Goal: Information Seeking & Learning: Compare options

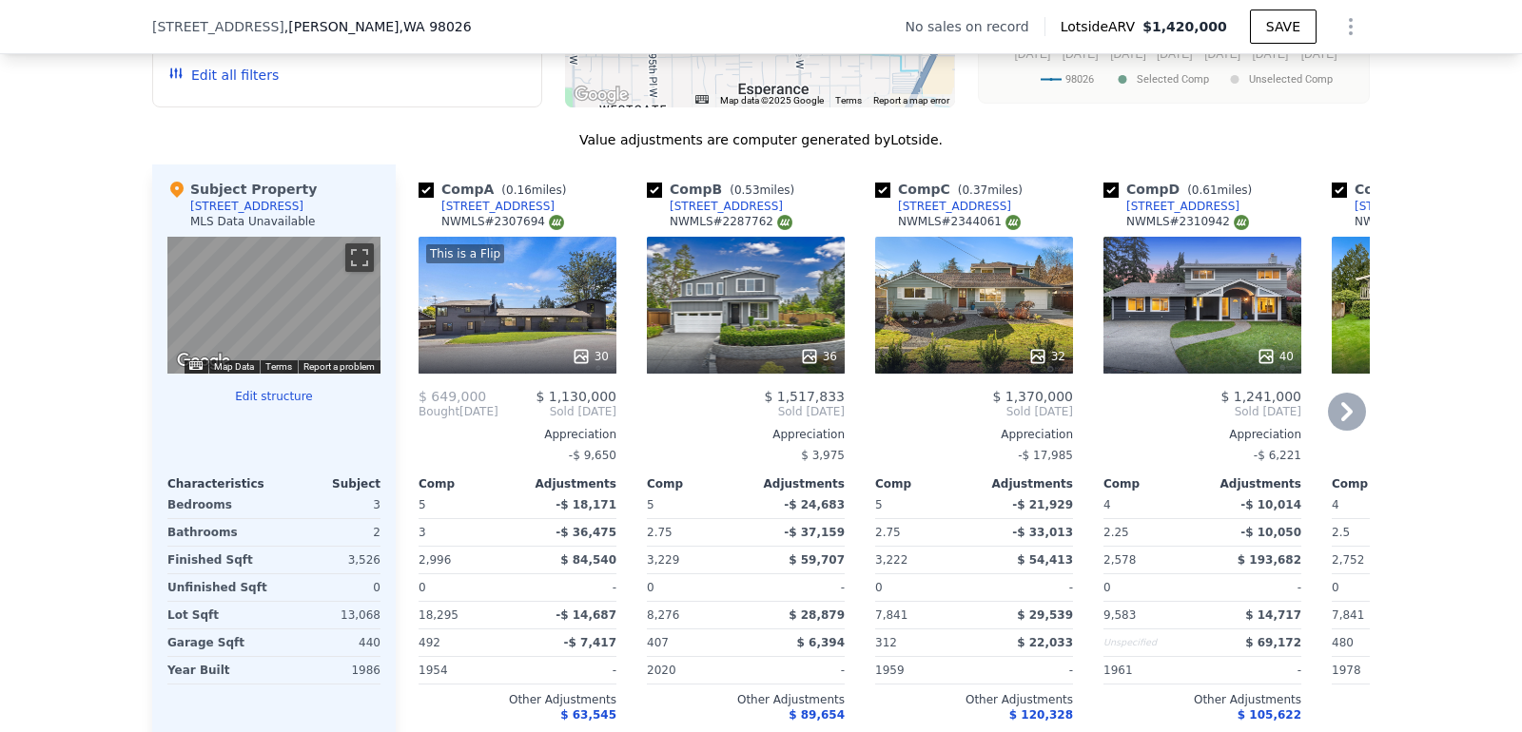
scroll to position [1774, 0]
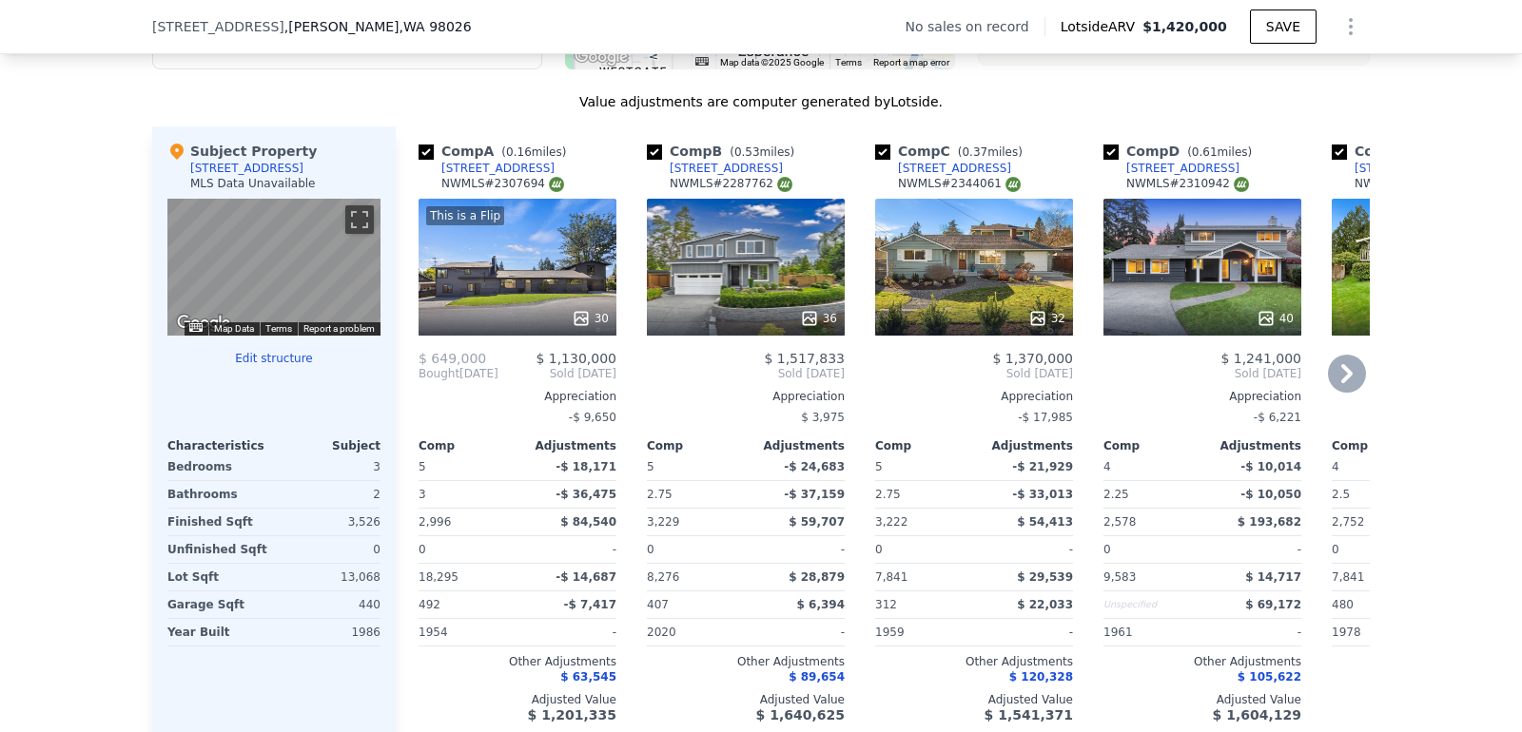
click at [590, 311] on icon at bounding box center [581, 318] width 19 height 19
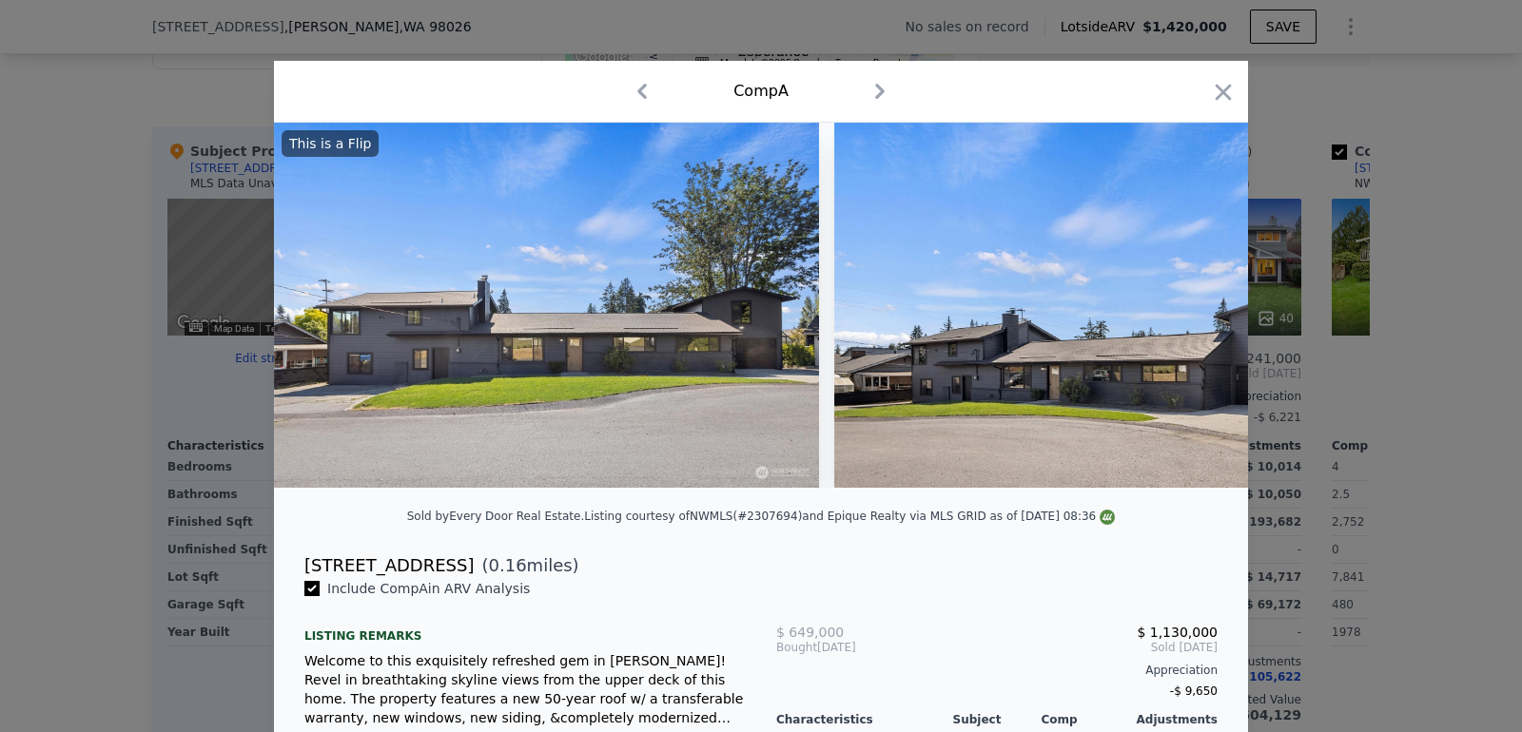
click at [99, 322] on div at bounding box center [761, 366] width 1522 height 732
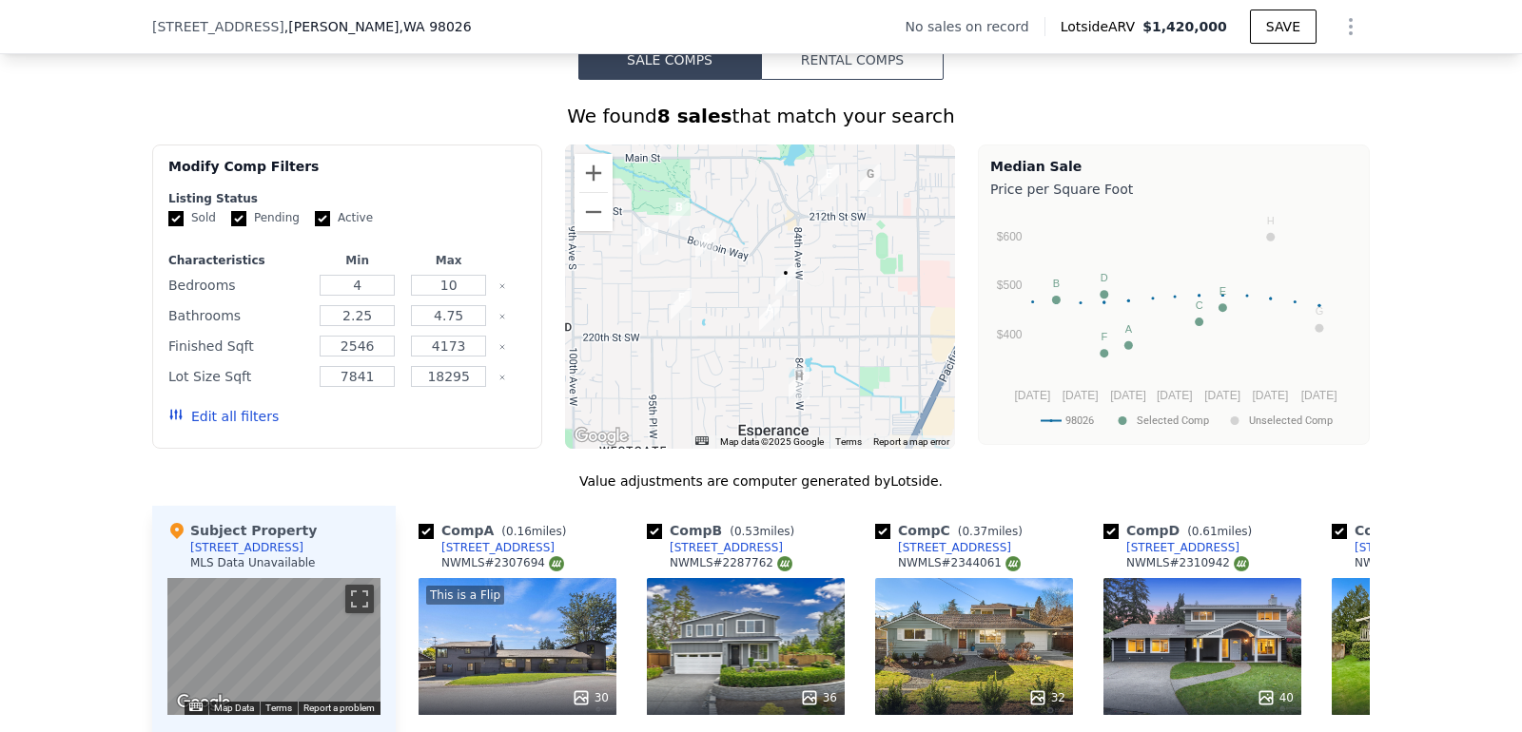
scroll to position [1380, 0]
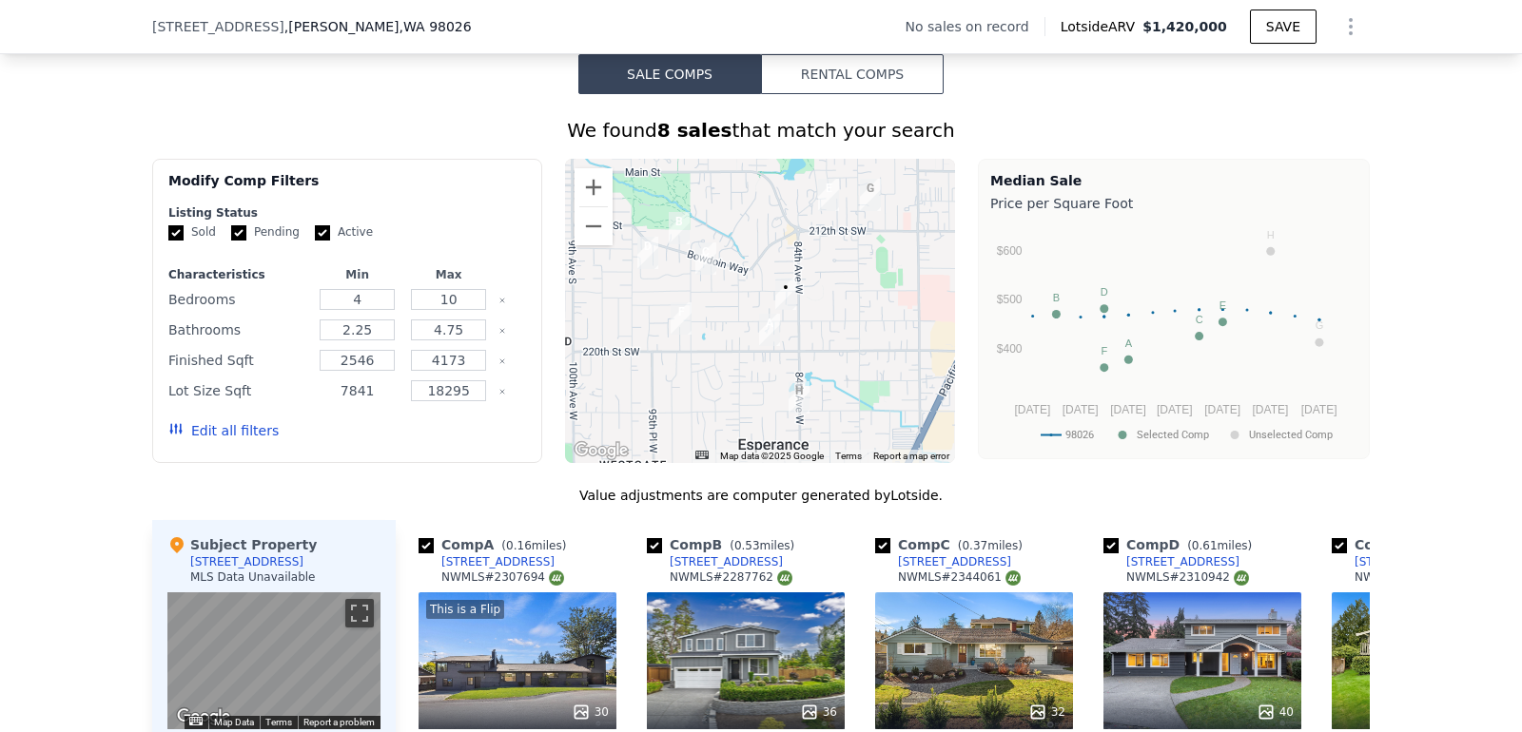
click at [360, 388] on input "7841" at bounding box center [357, 390] width 75 height 21
type input "5000"
click at [379, 300] on input "4" at bounding box center [357, 299] width 75 height 21
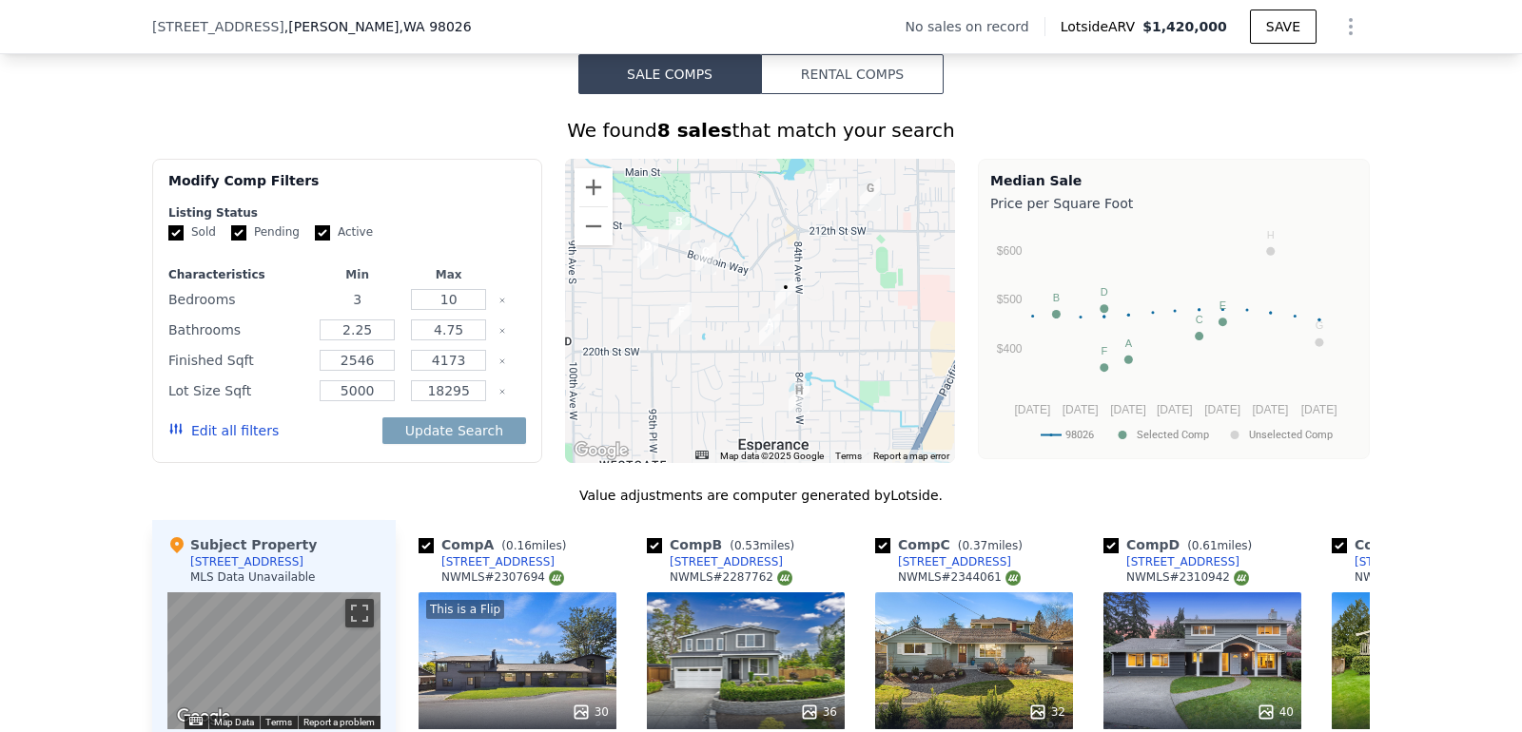
type input "3"
click at [443, 291] on input "10" at bounding box center [448, 299] width 75 height 21
type input "4"
click at [354, 320] on input "2.25" at bounding box center [357, 330] width 75 height 21
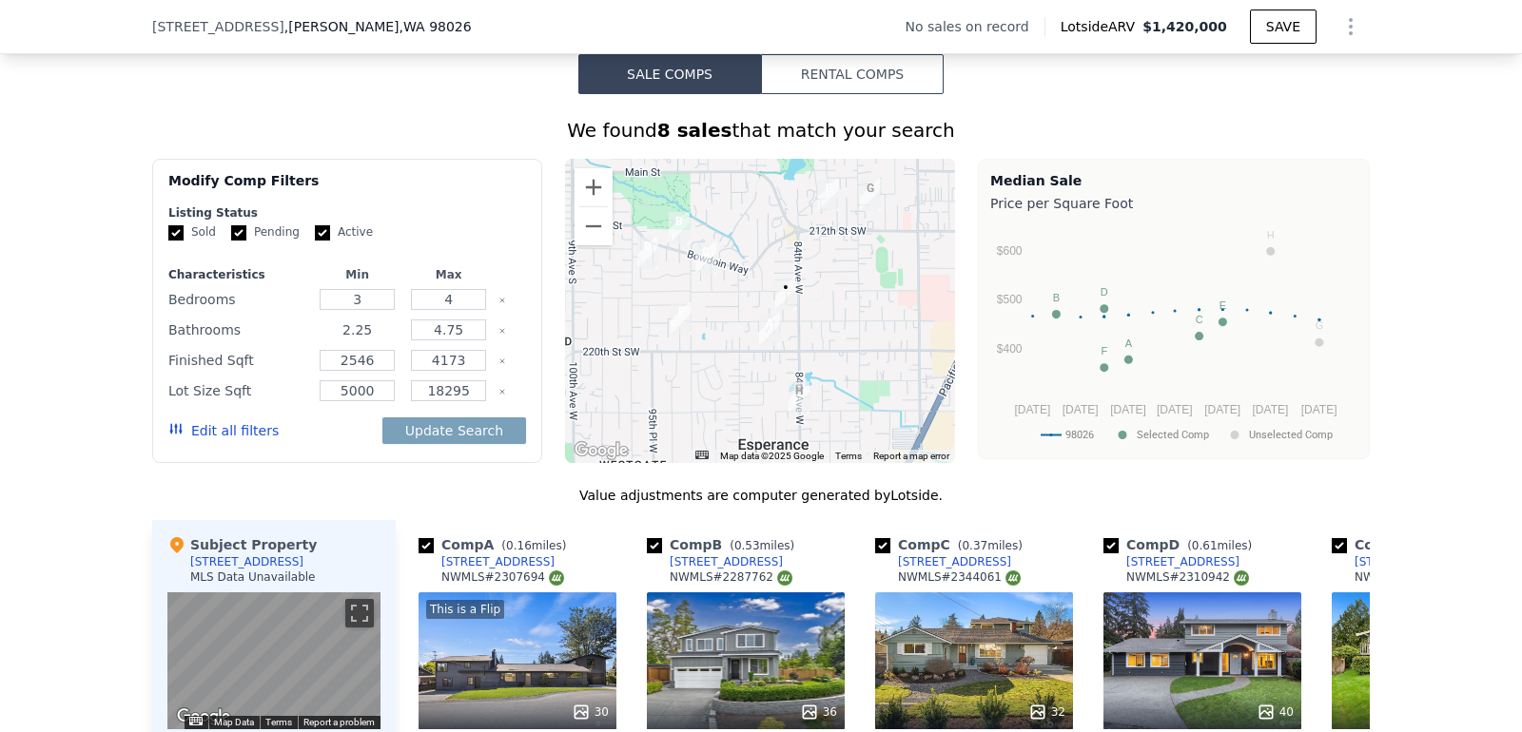
click at [354, 320] on input "2.25" at bounding box center [357, 330] width 75 height 21
type input "2"
click at [434, 332] on input "4.75" at bounding box center [448, 330] width 75 height 21
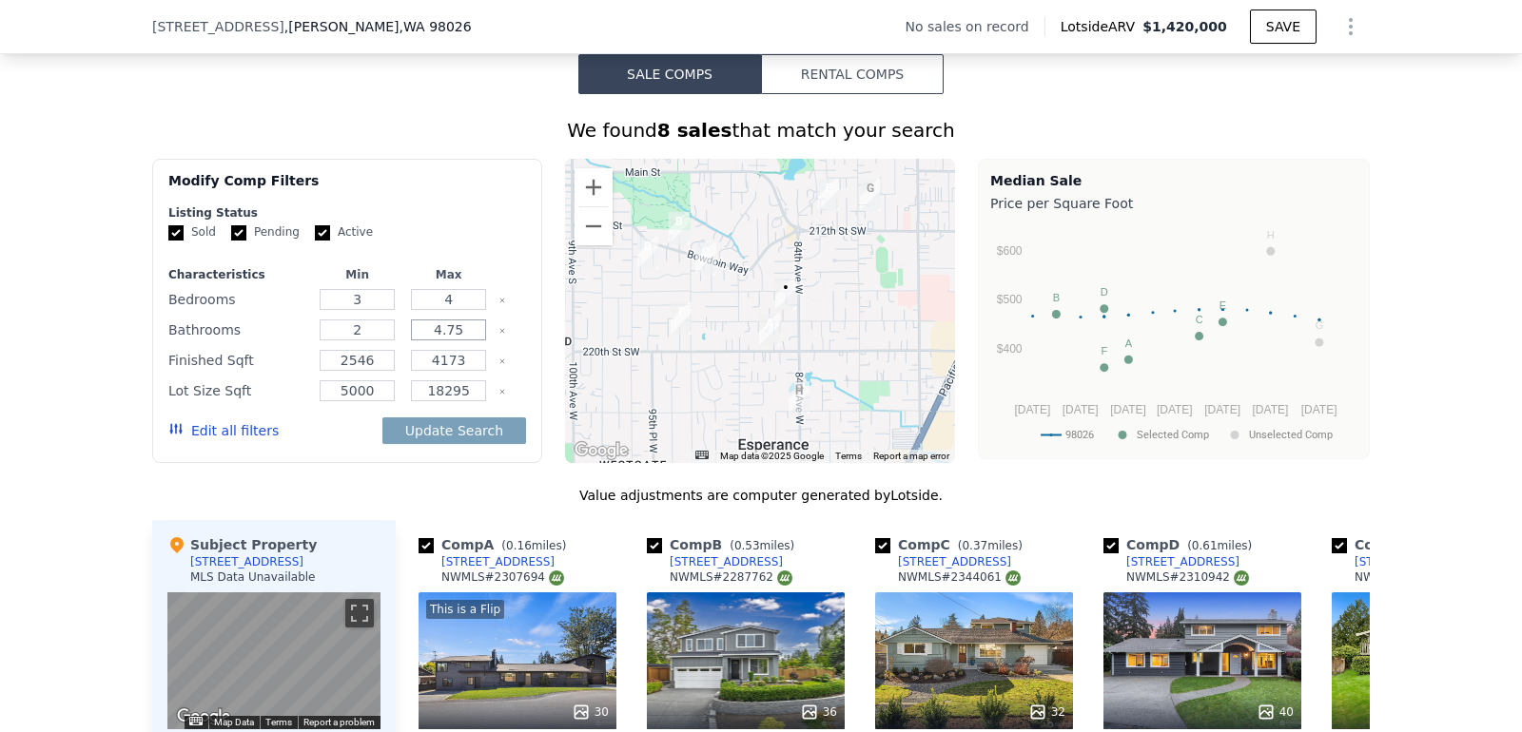
click at [434, 332] on input "4.75" at bounding box center [448, 330] width 75 height 21
type input "3"
click at [355, 350] on input "2546" at bounding box center [357, 360] width 75 height 21
type input "1500"
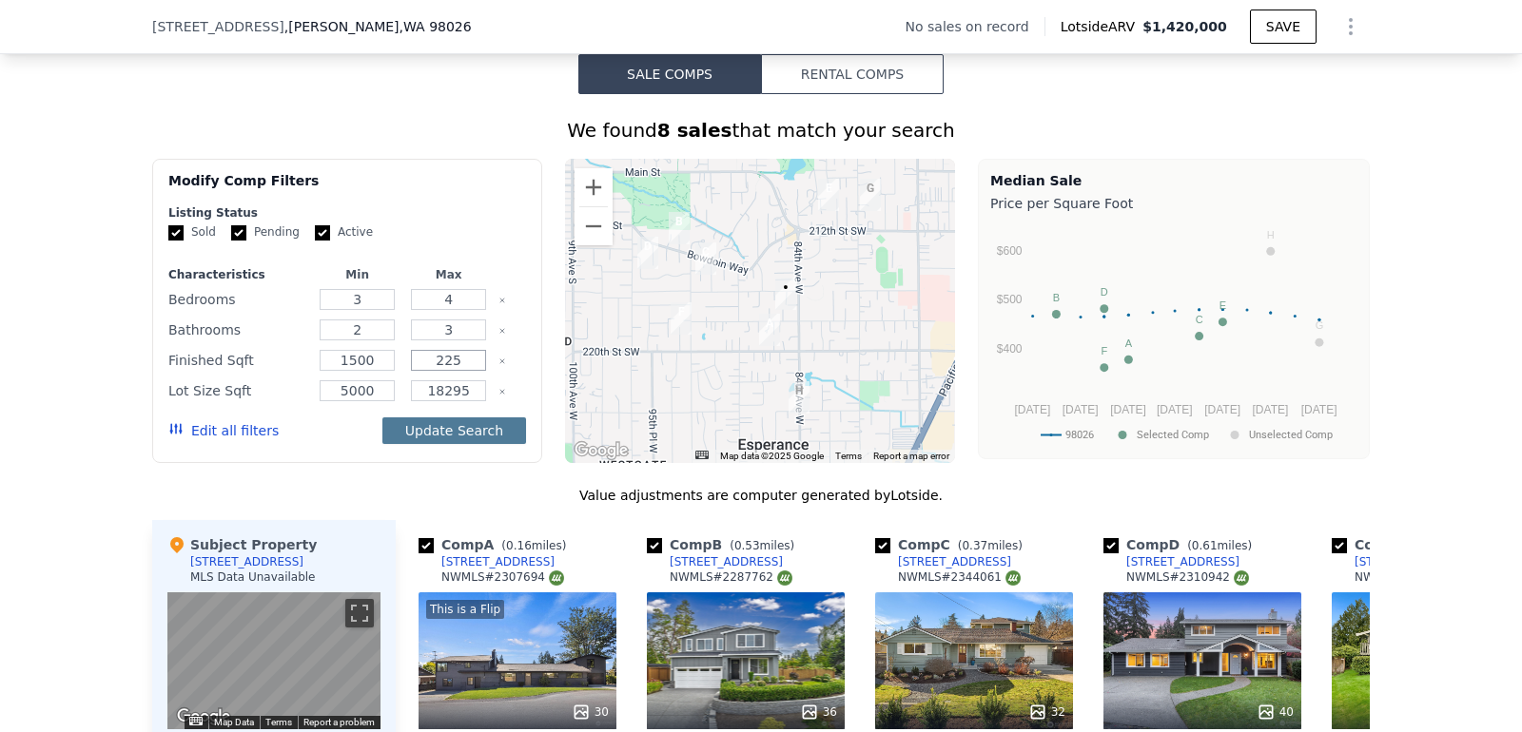
type input "225"
click at [432, 429] on button "Update Search" at bounding box center [454, 430] width 144 height 27
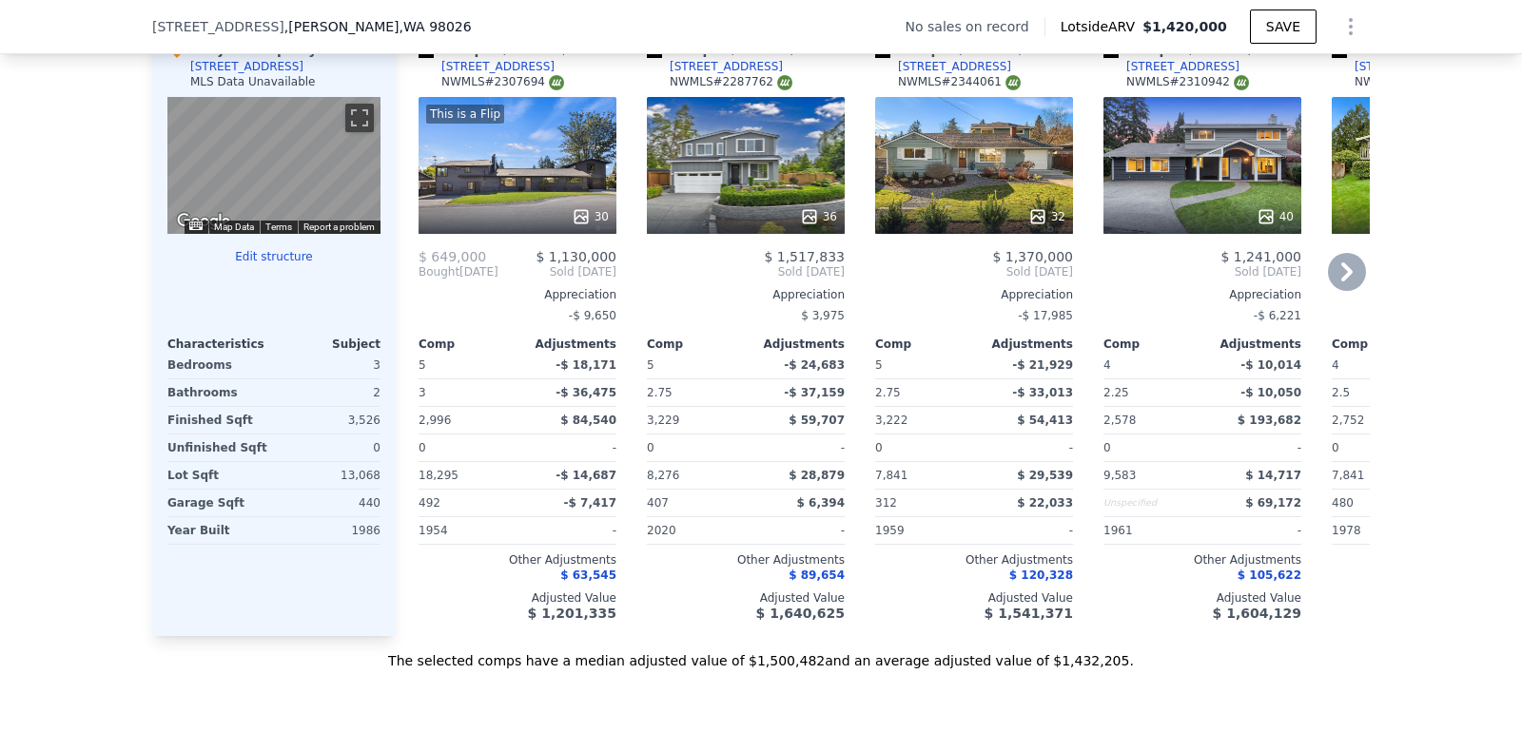
scroll to position [1917, 0]
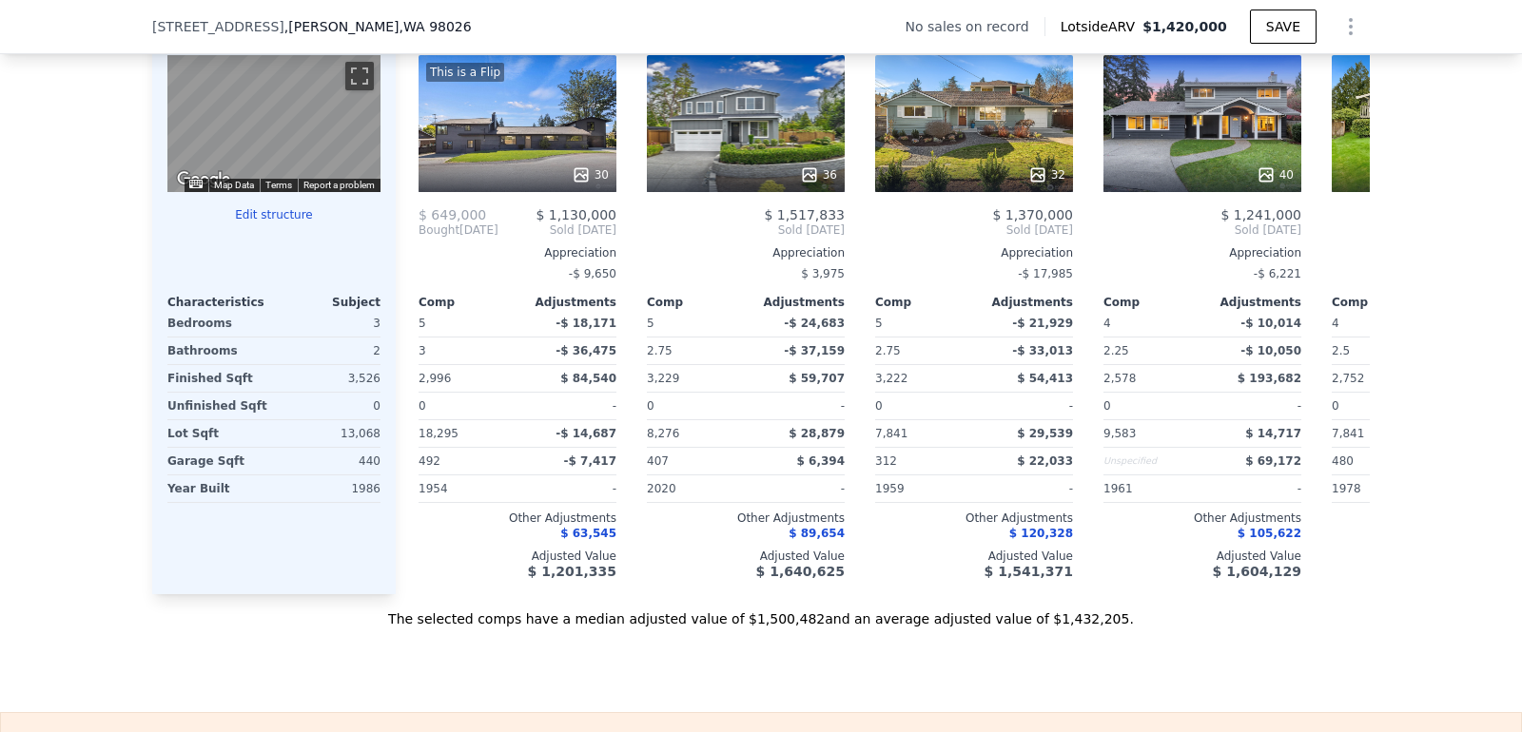
click at [355, 641] on div "Sale Comps Rental Comps We found 8 sales that match your search Filters Map Pri…" at bounding box center [761, 72] width 1522 height 1279
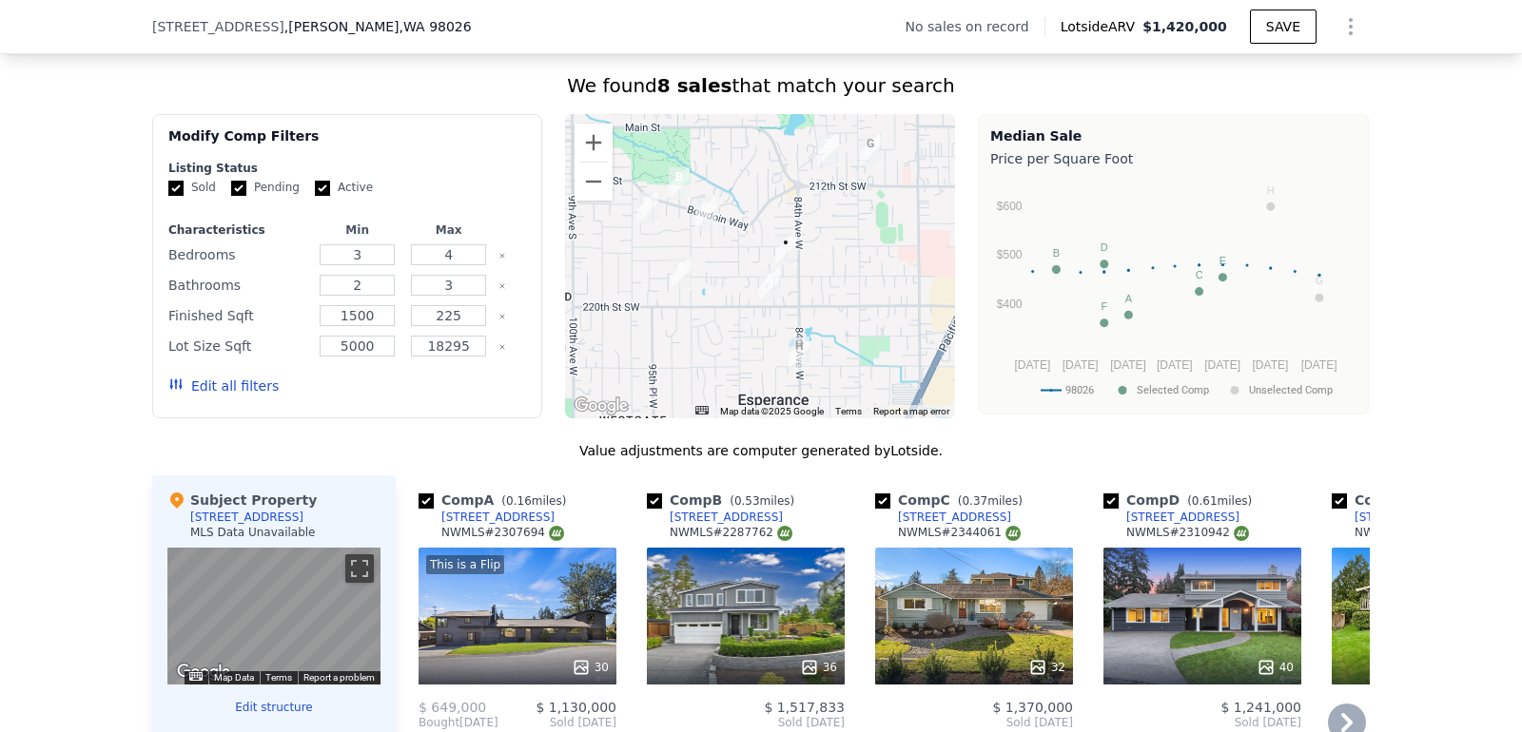
scroll to position [1302, 0]
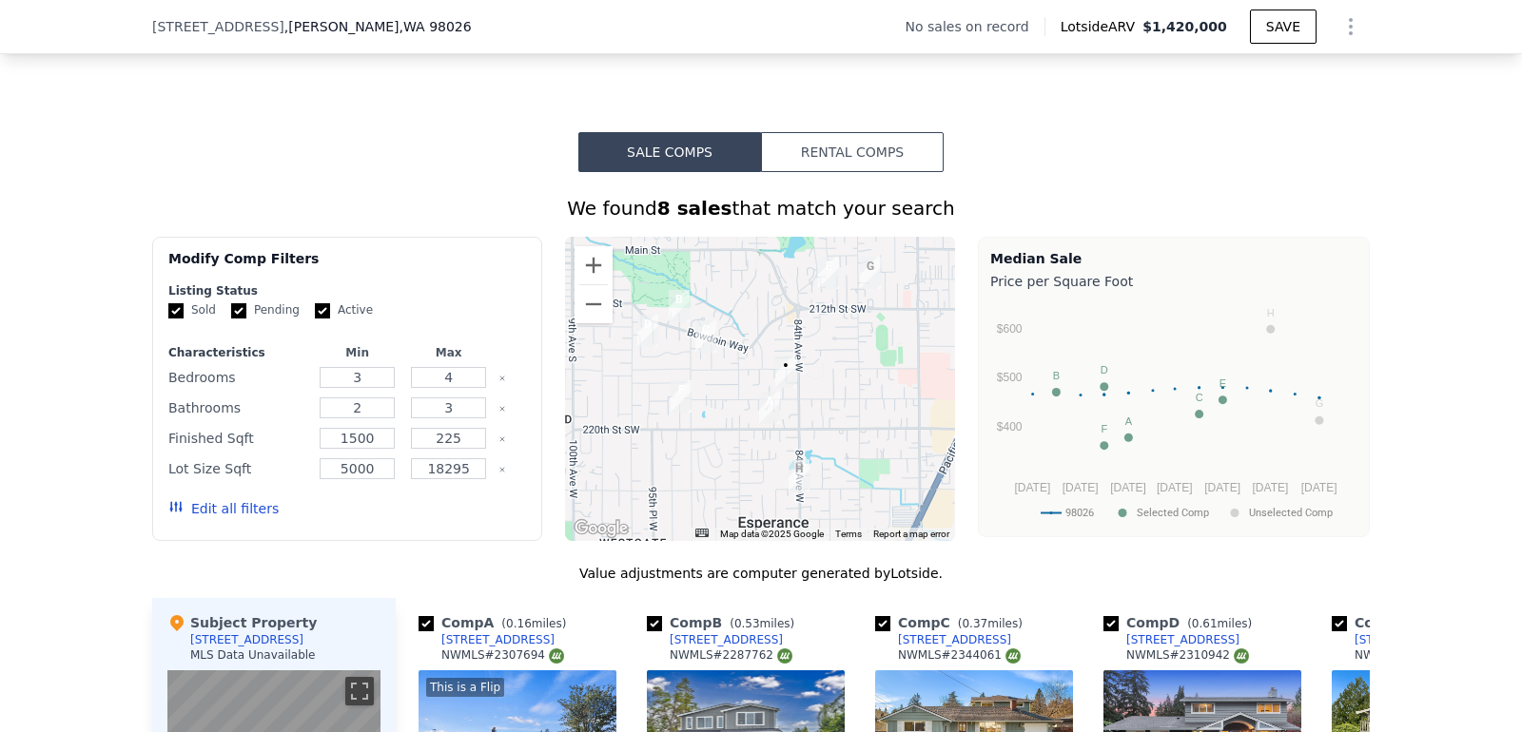
click at [231, 502] on button "Edit all filters" at bounding box center [223, 508] width 110 height 19
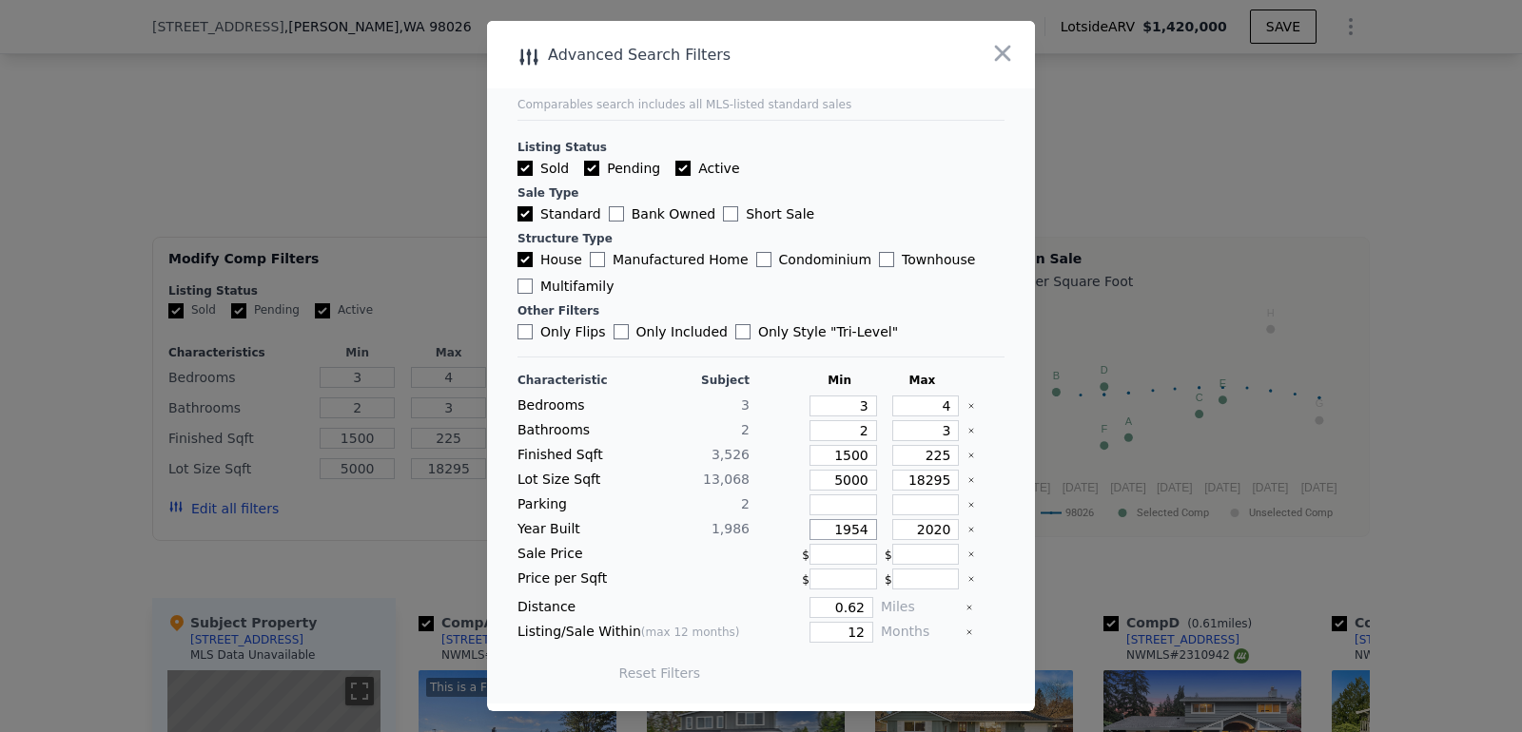
drag, startPoint x: 861, startPoint y: 529, endPoint x: 879, endPoint y: 529, distance: 18.1
click at [879, 529] on div "Year Built 1,986 1954 2020" at bounding box center [760, 529] width 487 height 21
type input "1950"
click at [919, 522] on input "2020" at bounding box center [926, 529] width 68 height 21
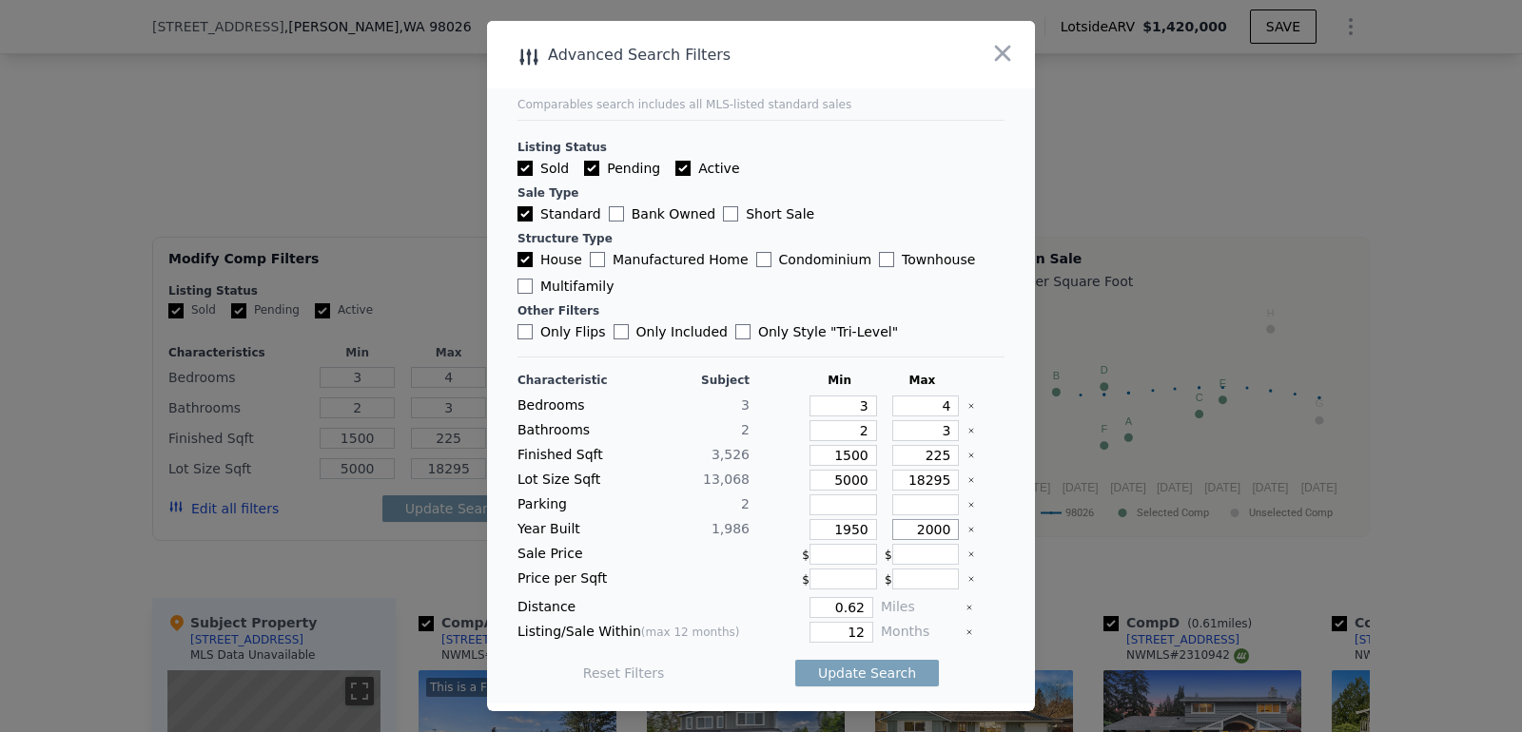
type input "2000"
click at [950, 457] on input "225" at bounding box center [926, 455] width 68 height 21
type input "2250"
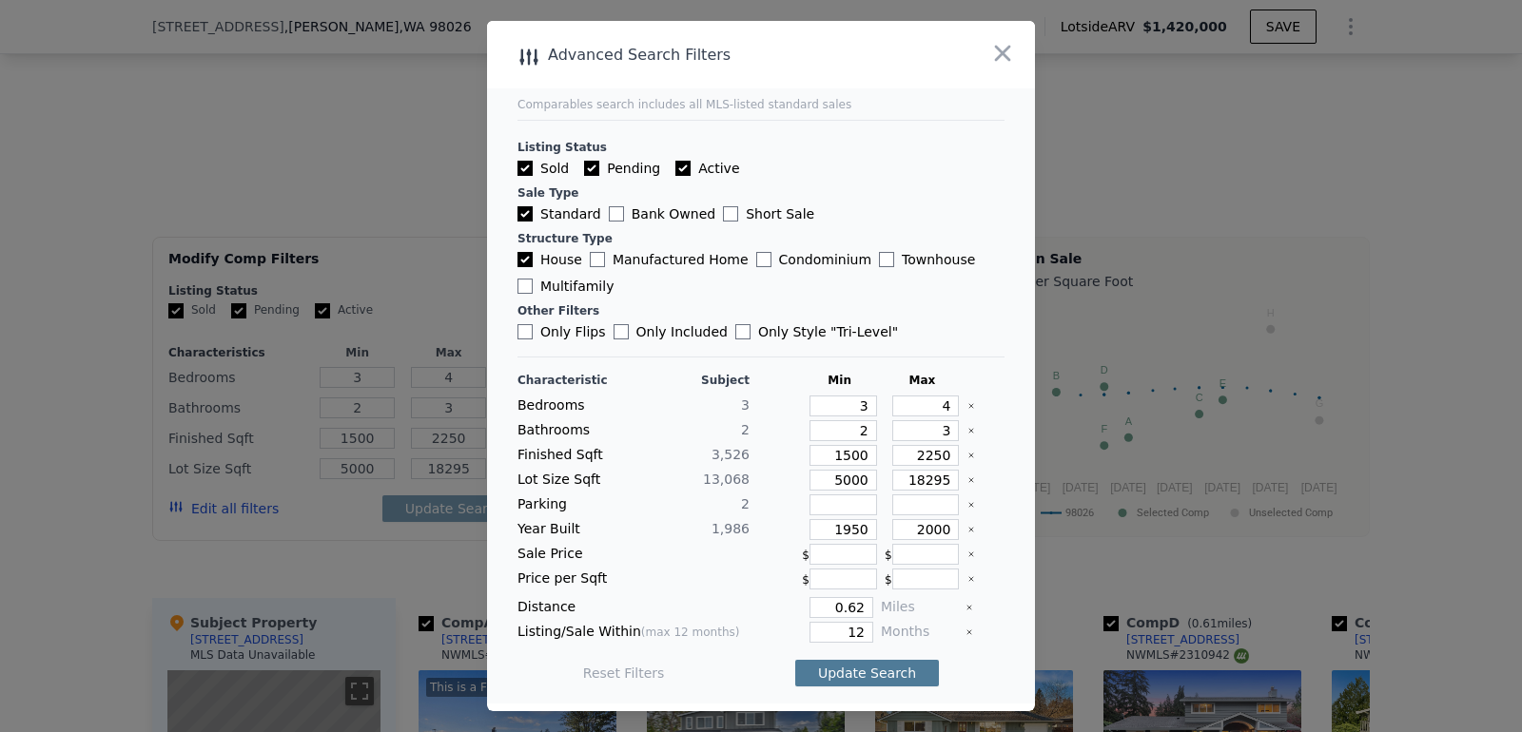
click at [857, 669] on button "Update Search" at bounding box center [867, 673] width 144 height 27
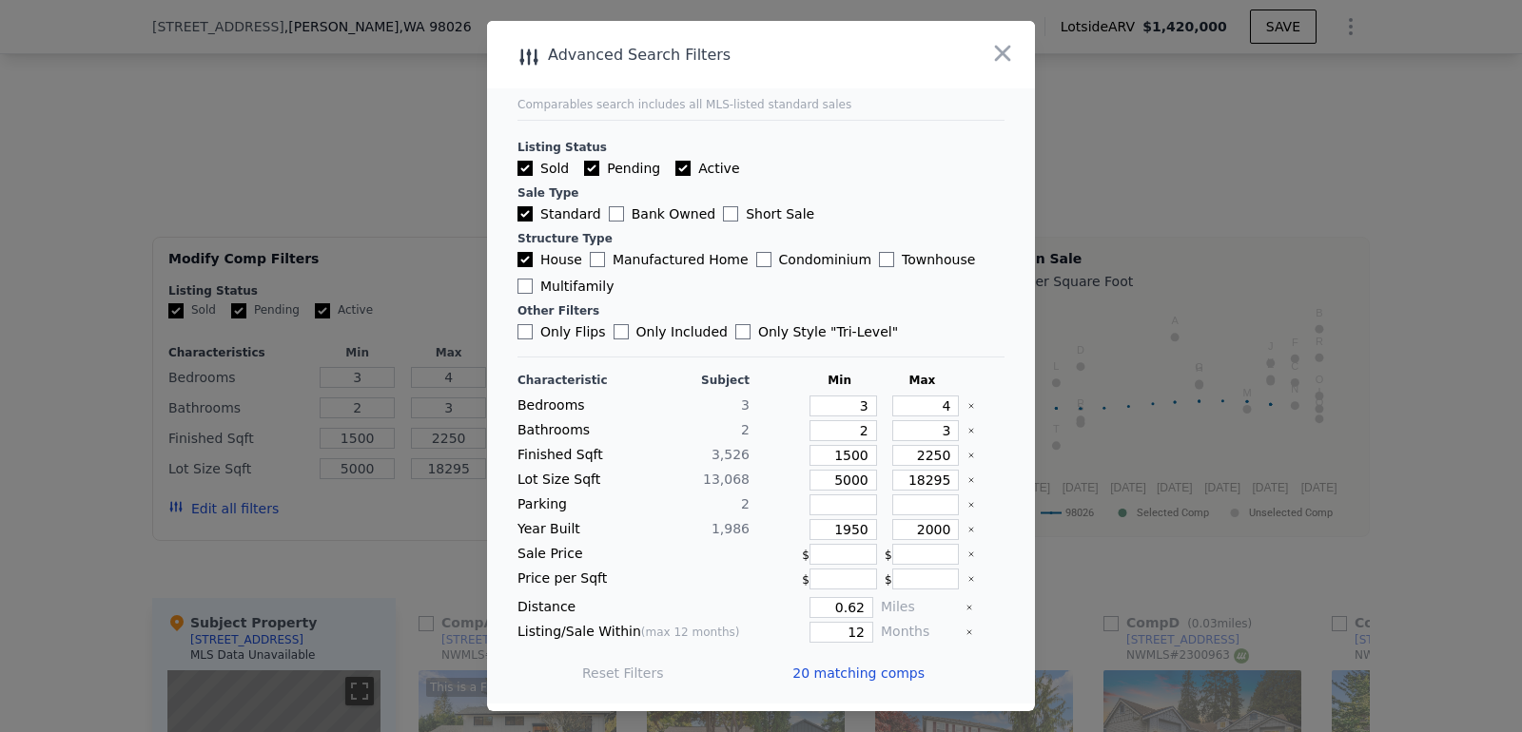
click at [120, 475] on div at bounding box center [761, 366] width 1522 height 732
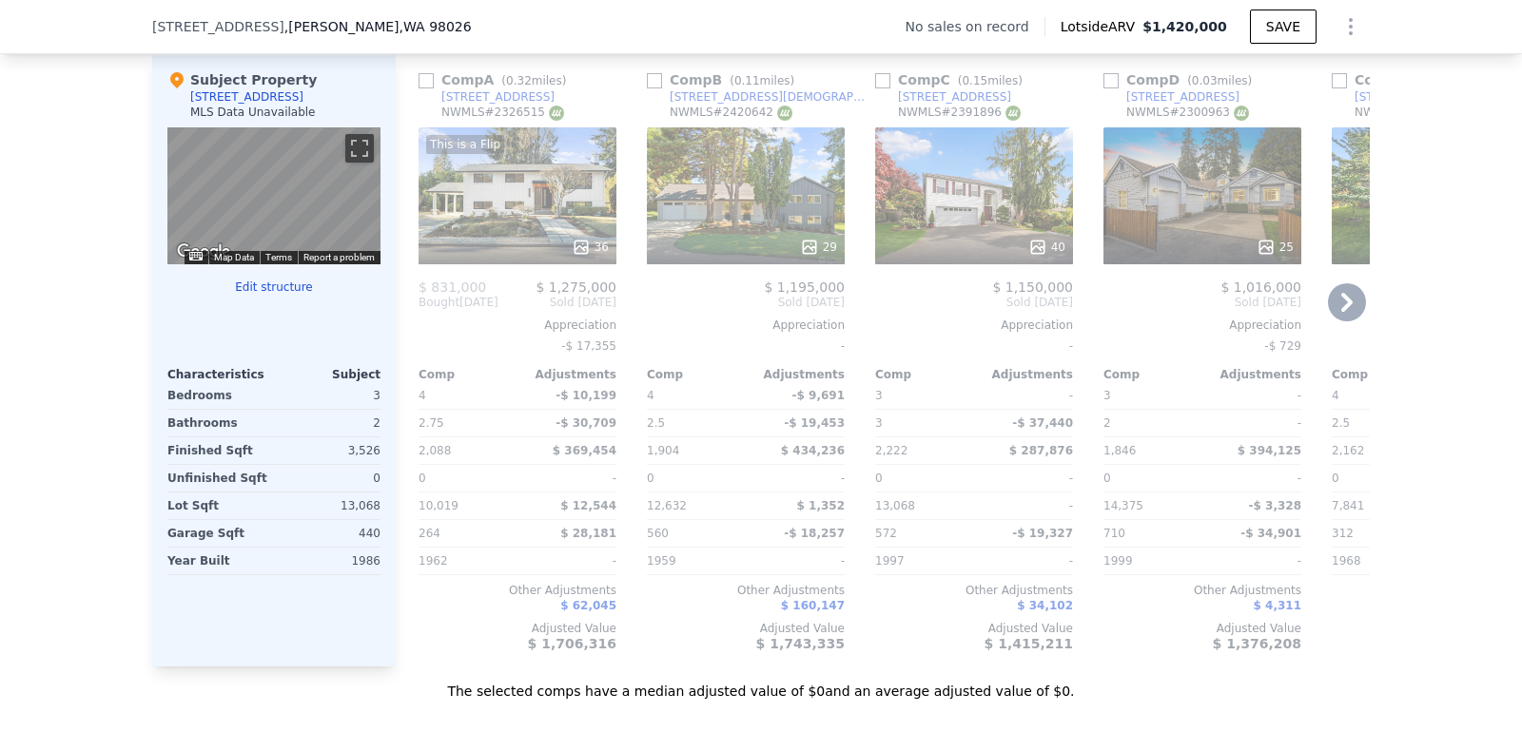
scroll to position [1772, 0]
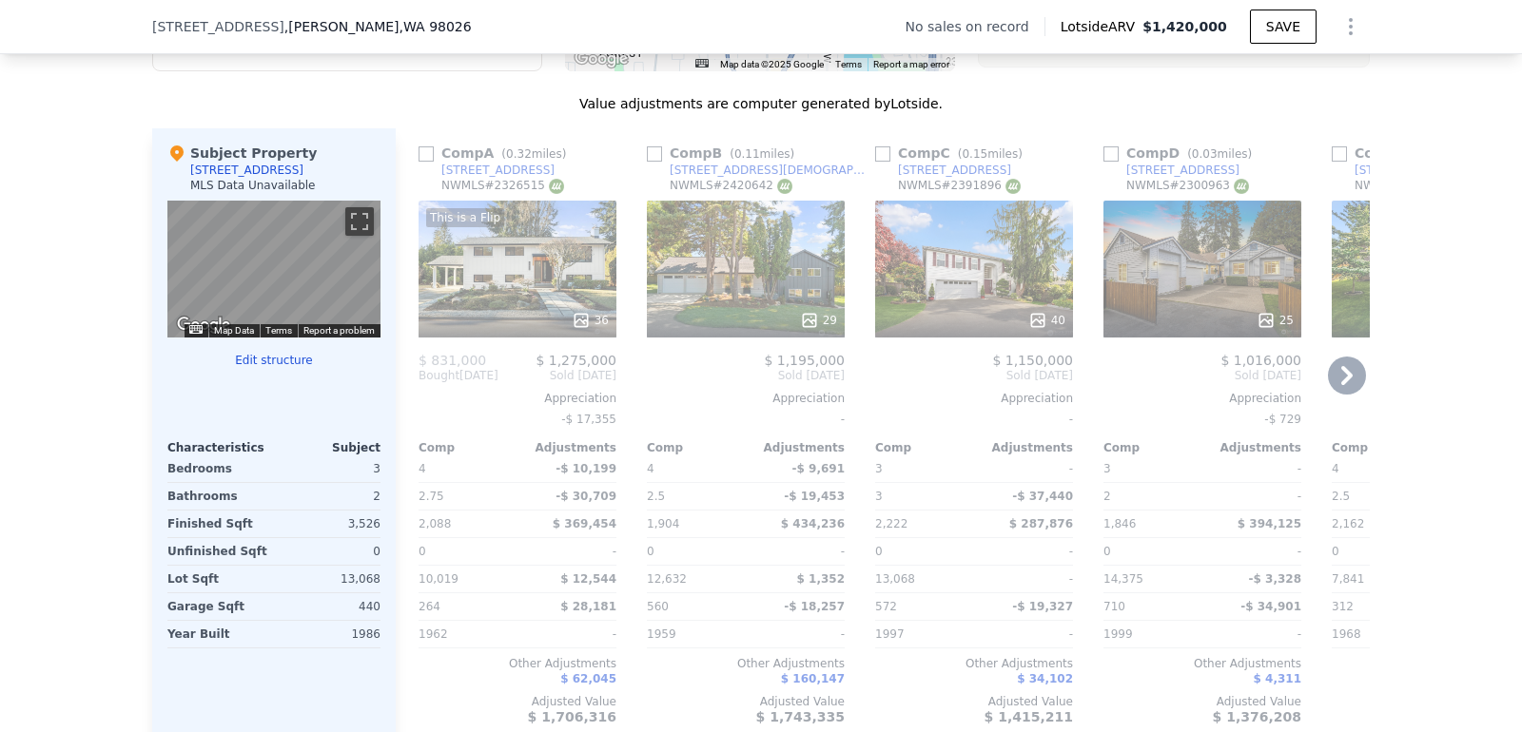
click at [659, 154] on input "checkbox" at bounding box center [654, 153] width 15 height 15
checkbox input "true"
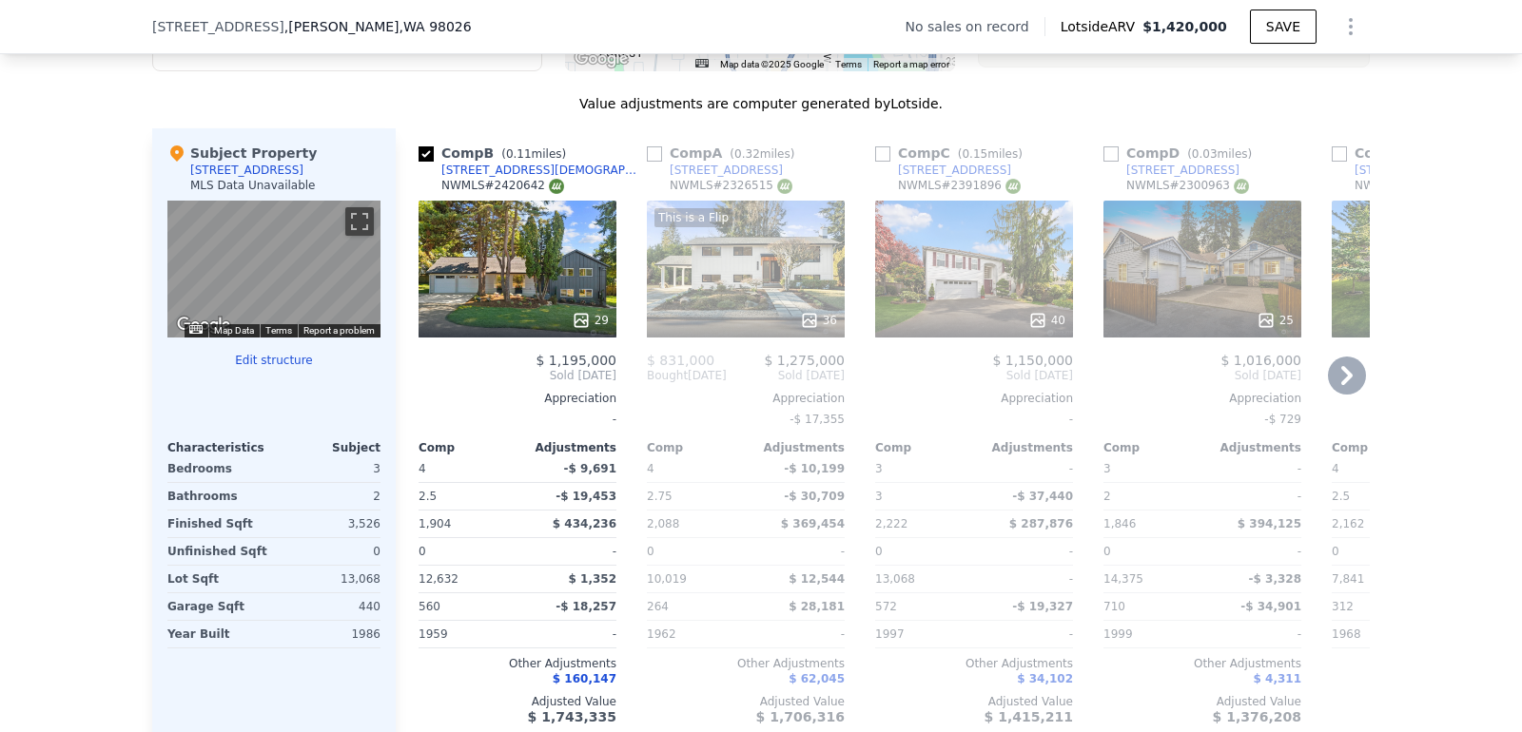
click at [660, 149] on input "checkbox" at bounding box center [654, 153] width 15 height 15
checkbox input "true"
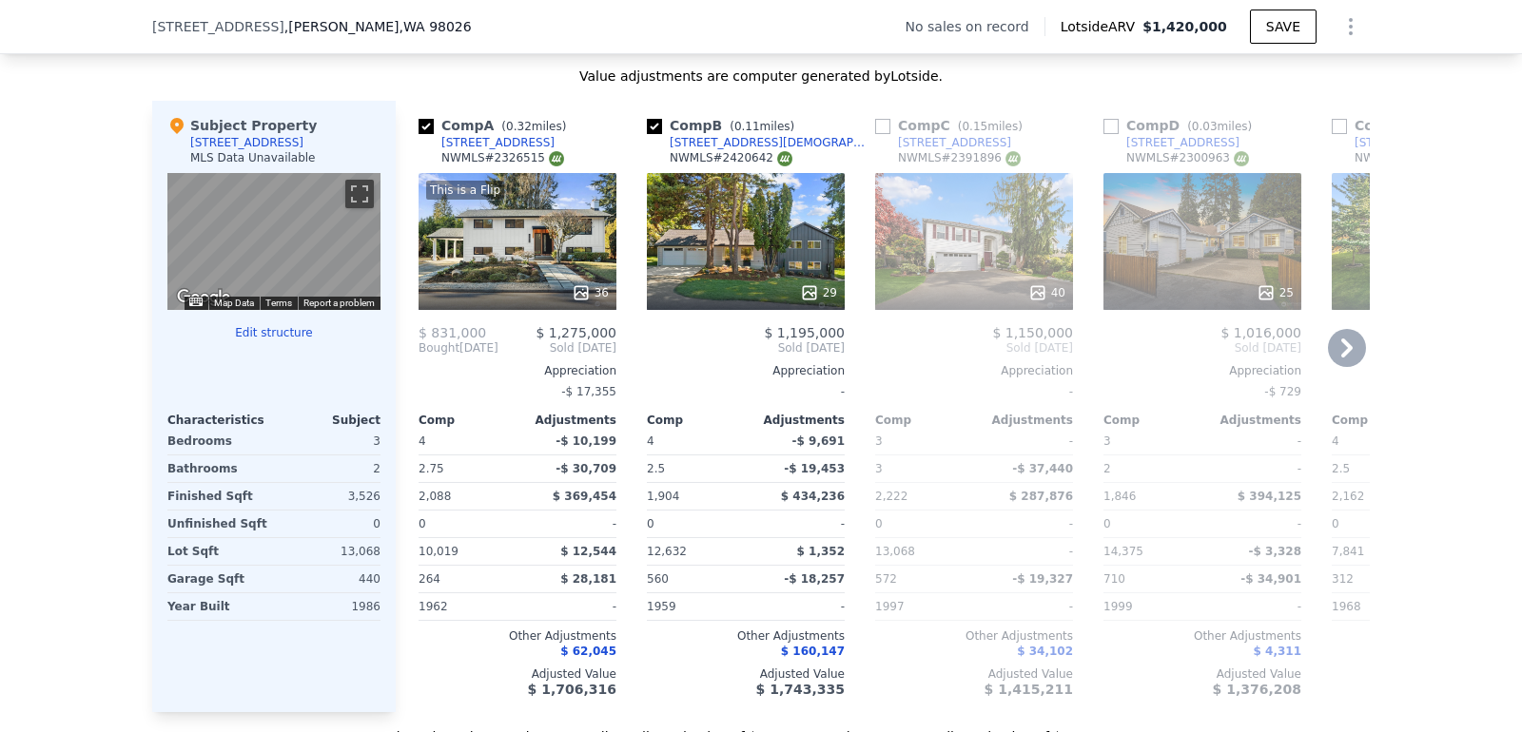
scroll to position [1813, 0]
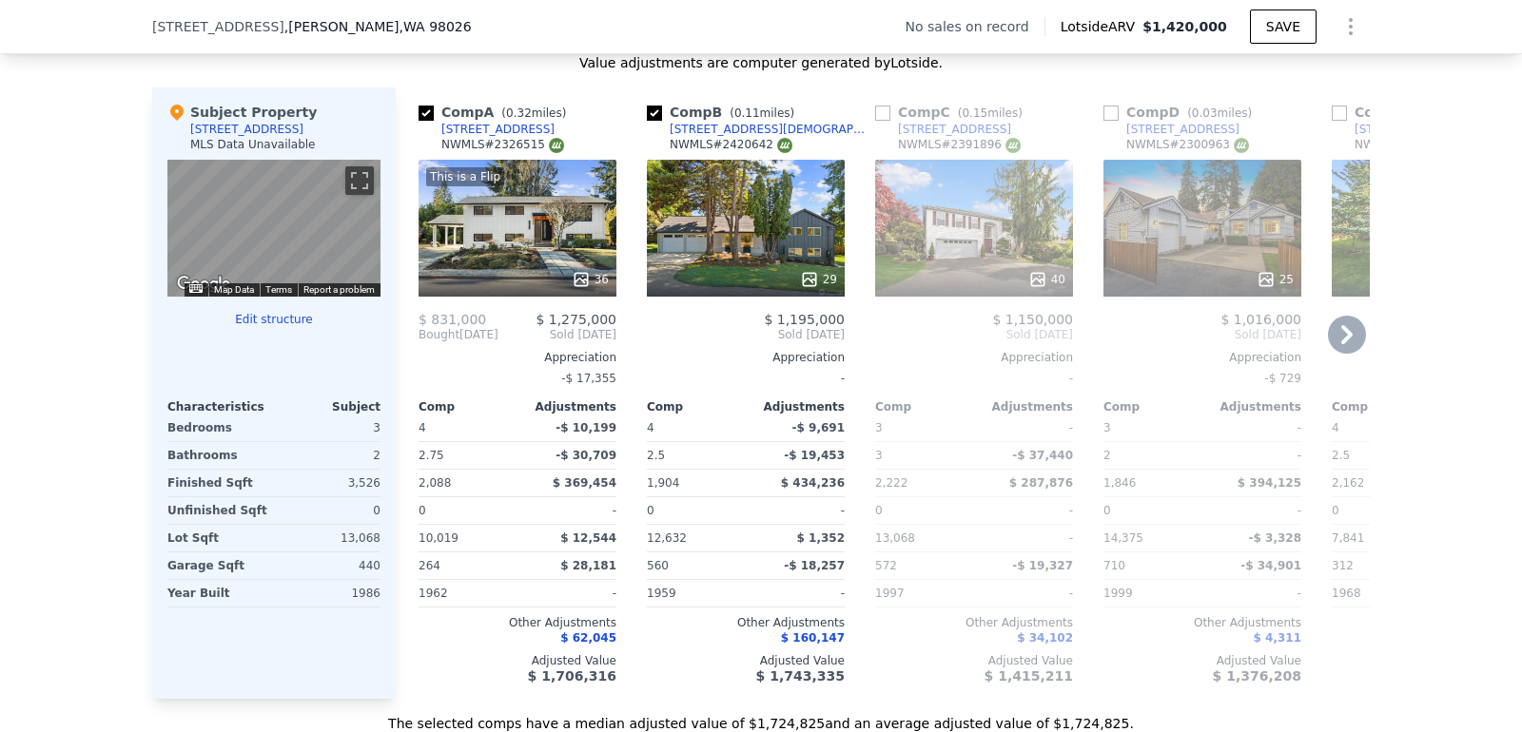
click at [885, 107] on input "checkbox" at bounding box center [882, 113] width 15 height 15
checkbox input "true"
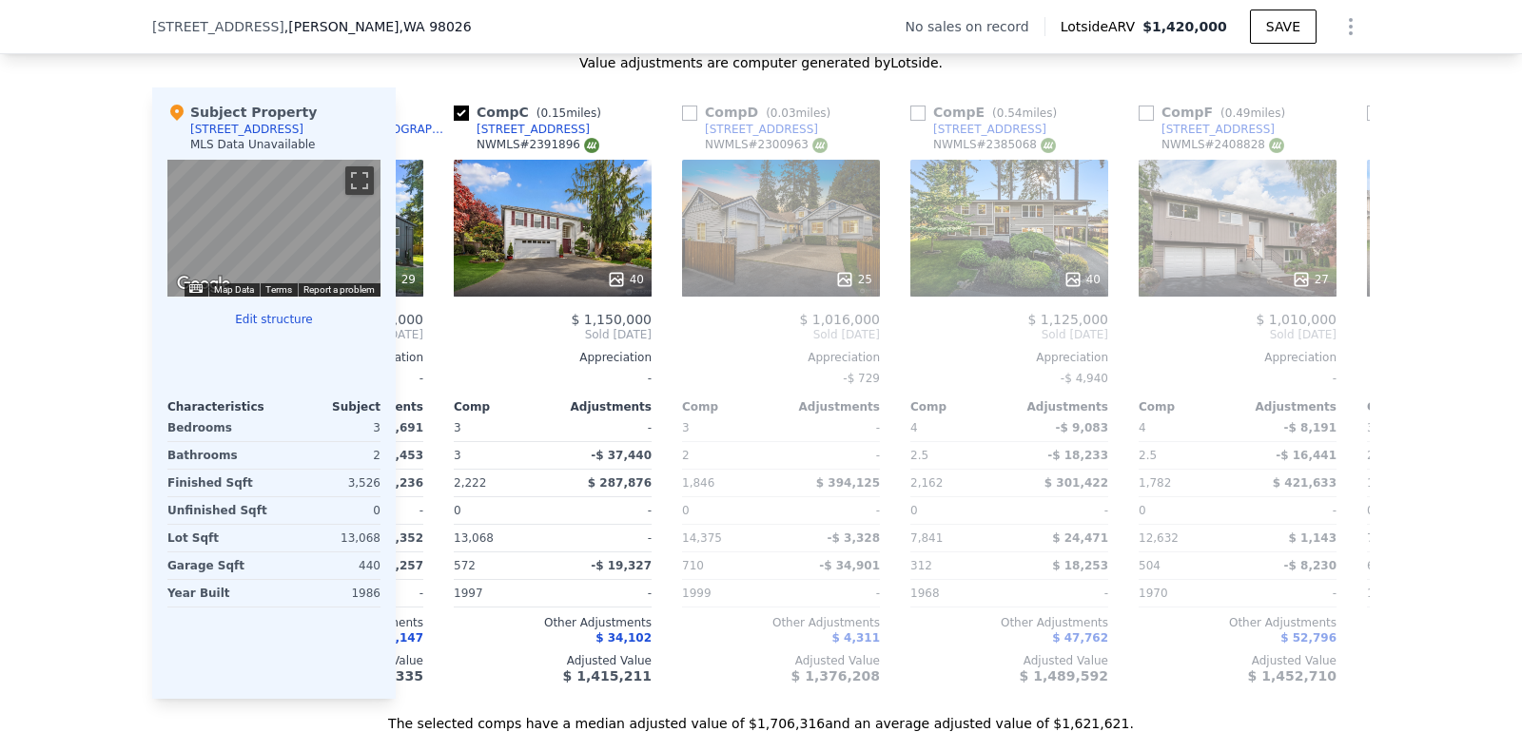
scroll to position [0, 539]
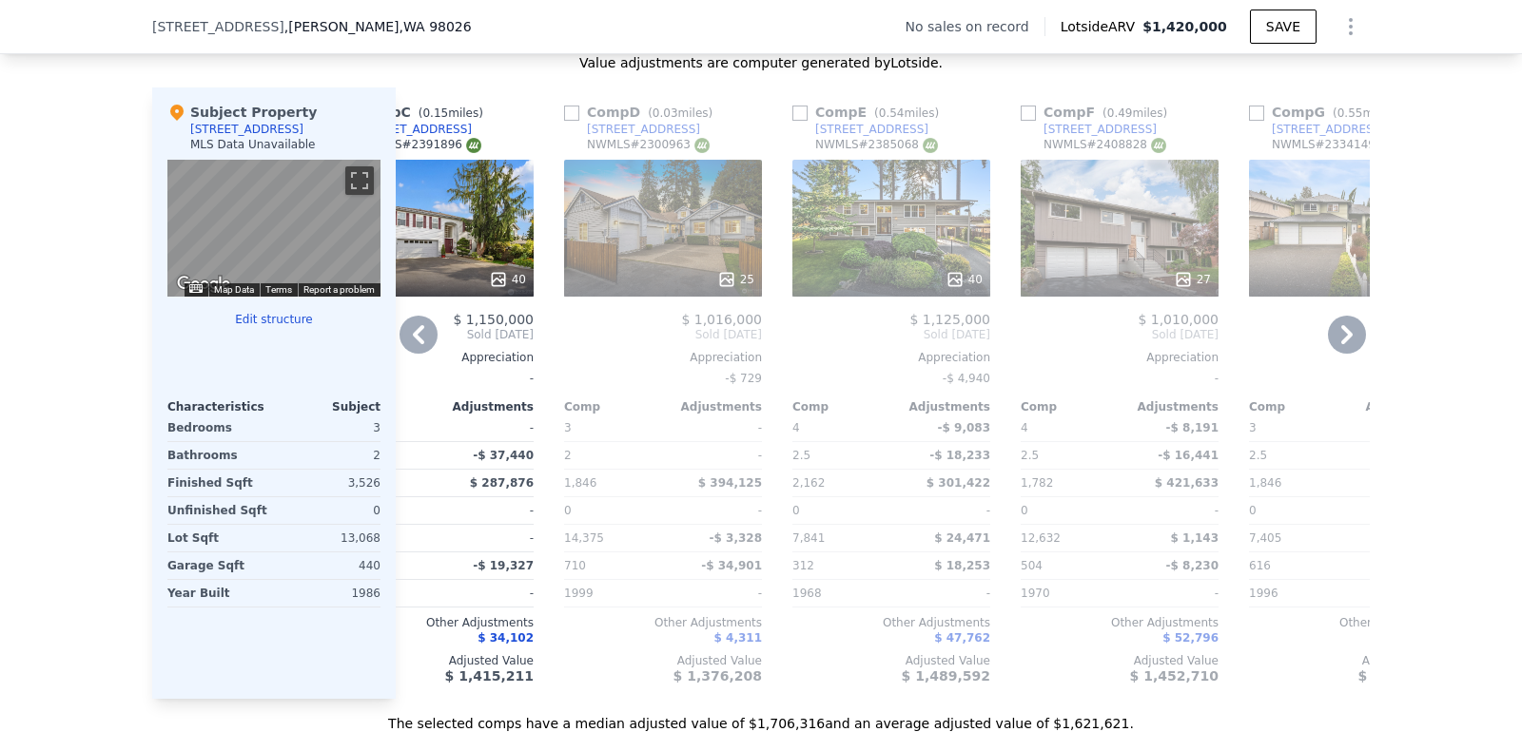
click at [572, 110] on input "checkbox" at bounding box center [571, 113] width 15 height 15
checkbox input "true"
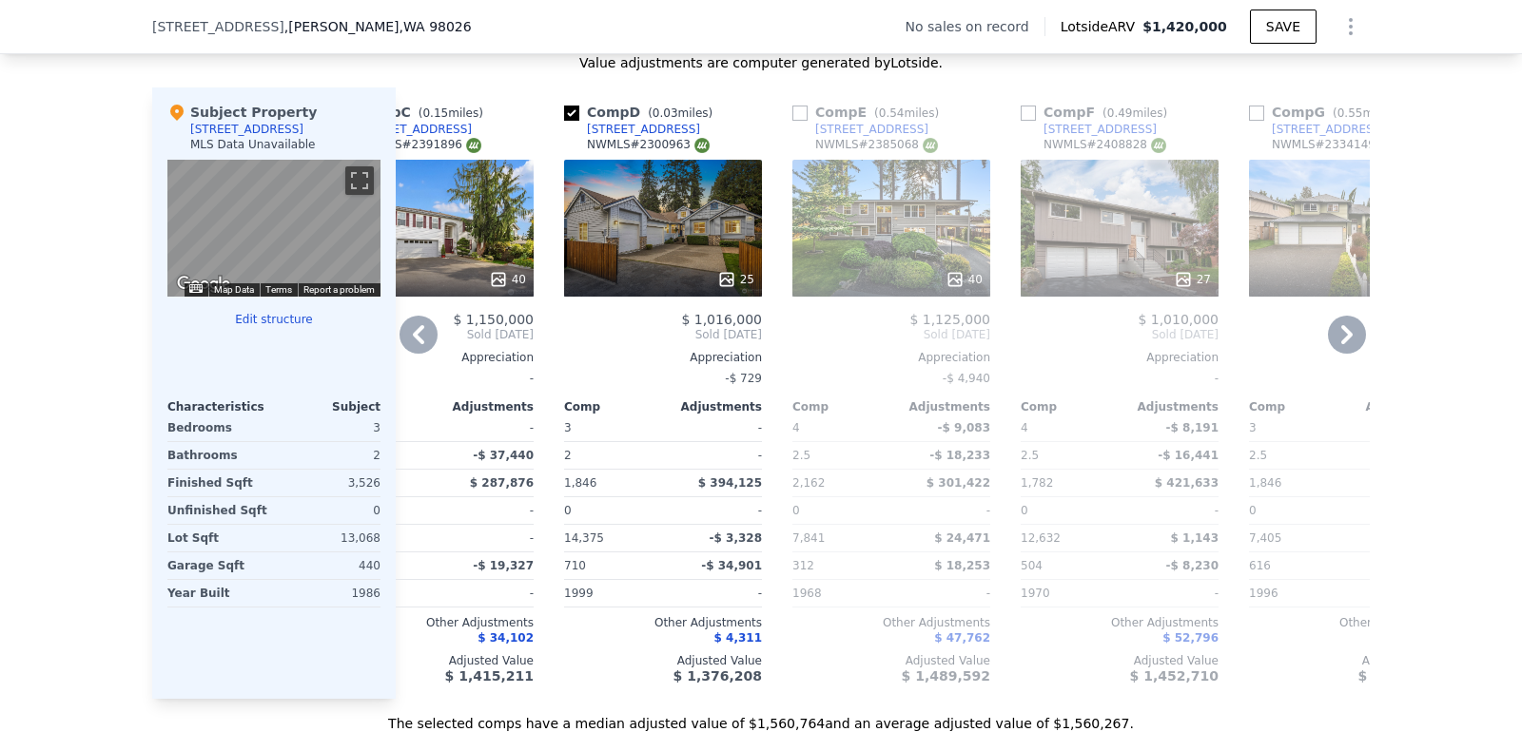
click at [803, 112] on input "checkbox" at bounding box center [799, 113] width 15 height 15
checkbox input "true"
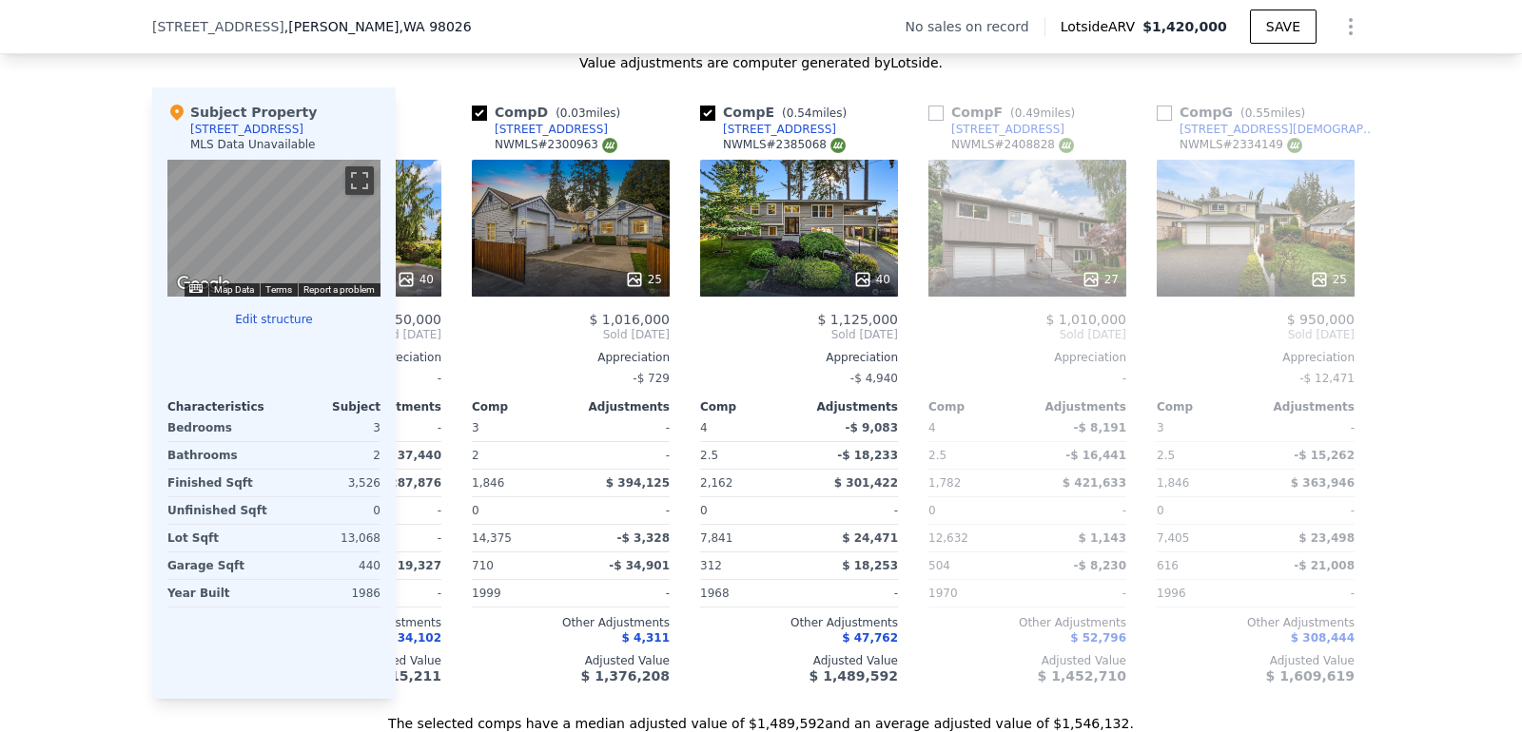
scroll to position [0, 713]
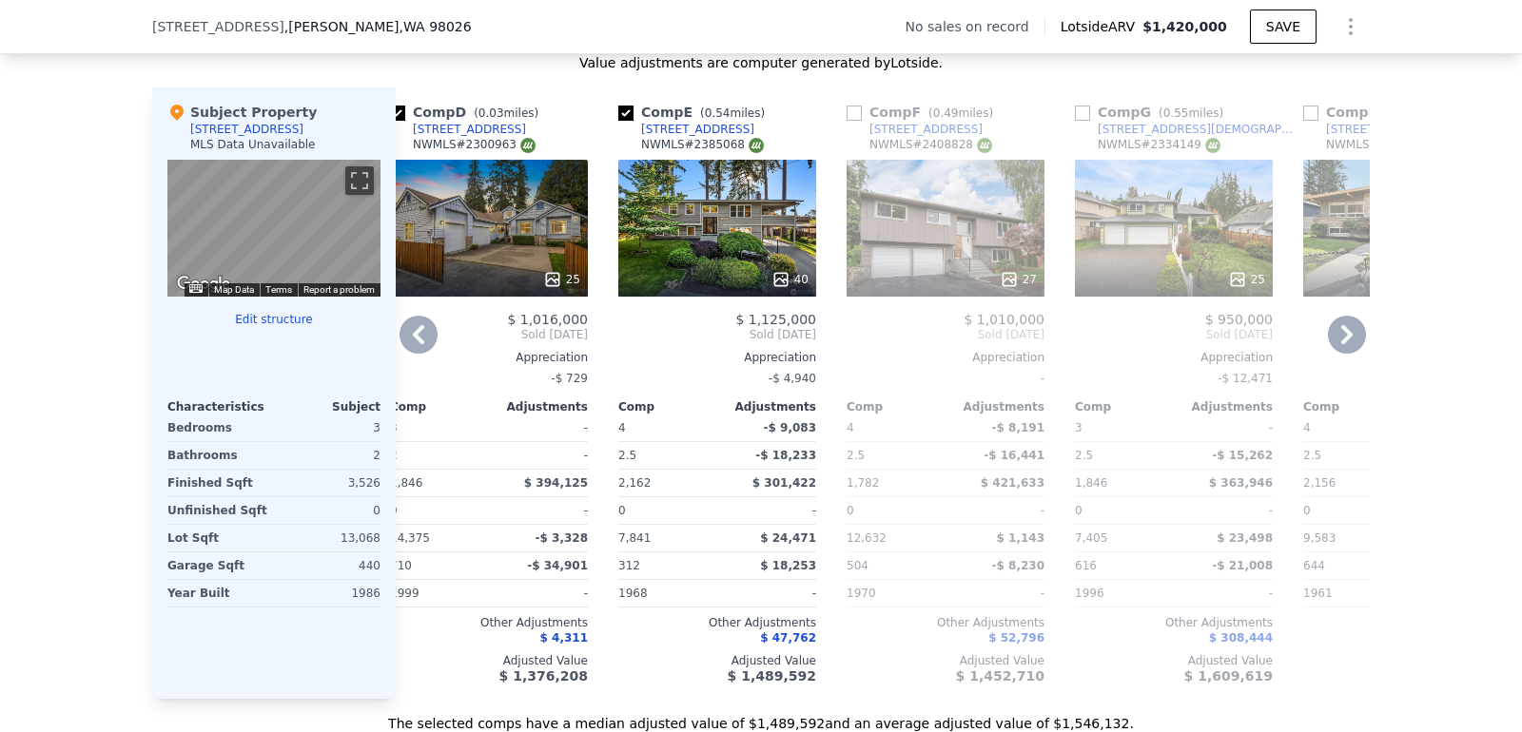
click at [855, 110] on input "checkbox" at bounding box center [853, 113] width 15 height 15
checkbox input "true"
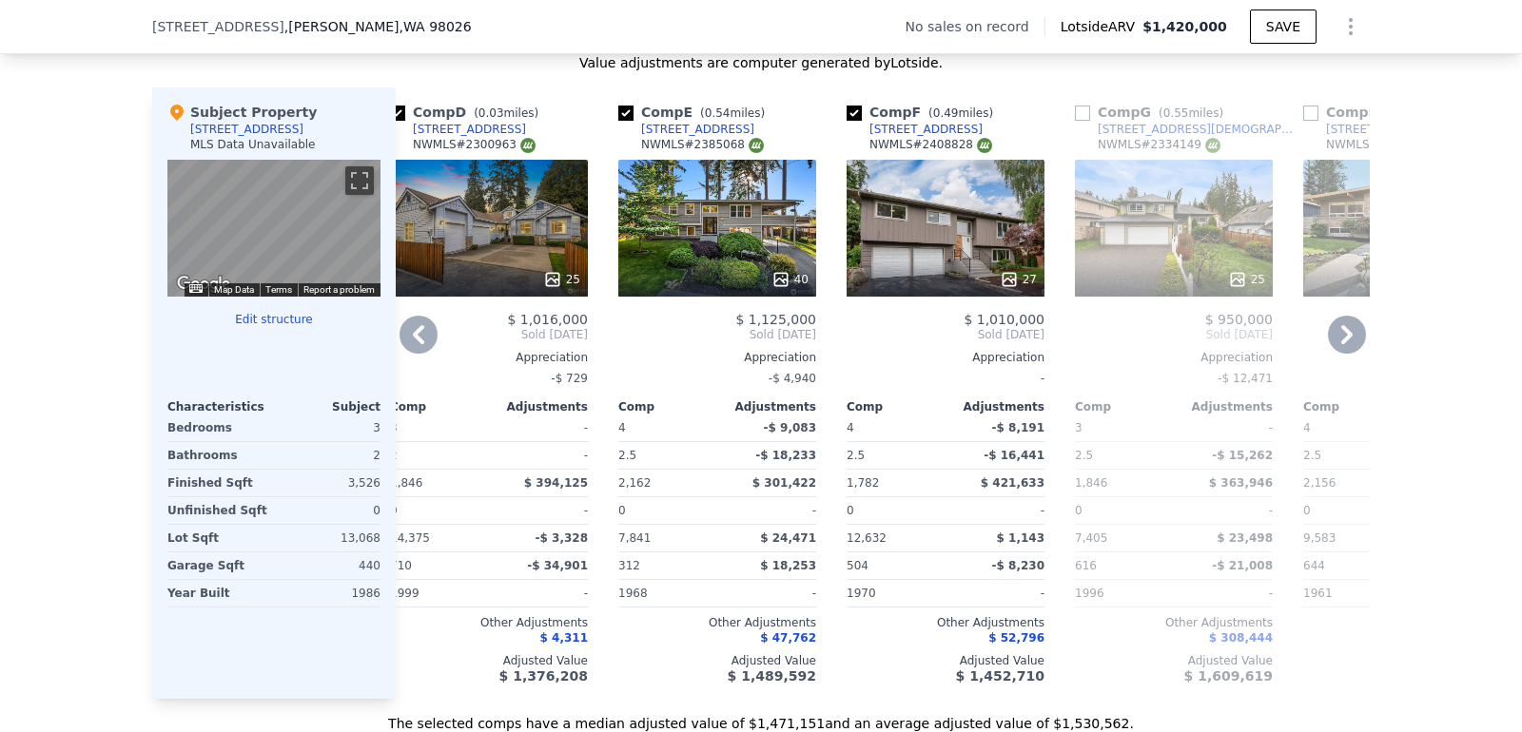
click at [1023, 275] on div "27" at bounding box center [1017, 279] width 37 height 19
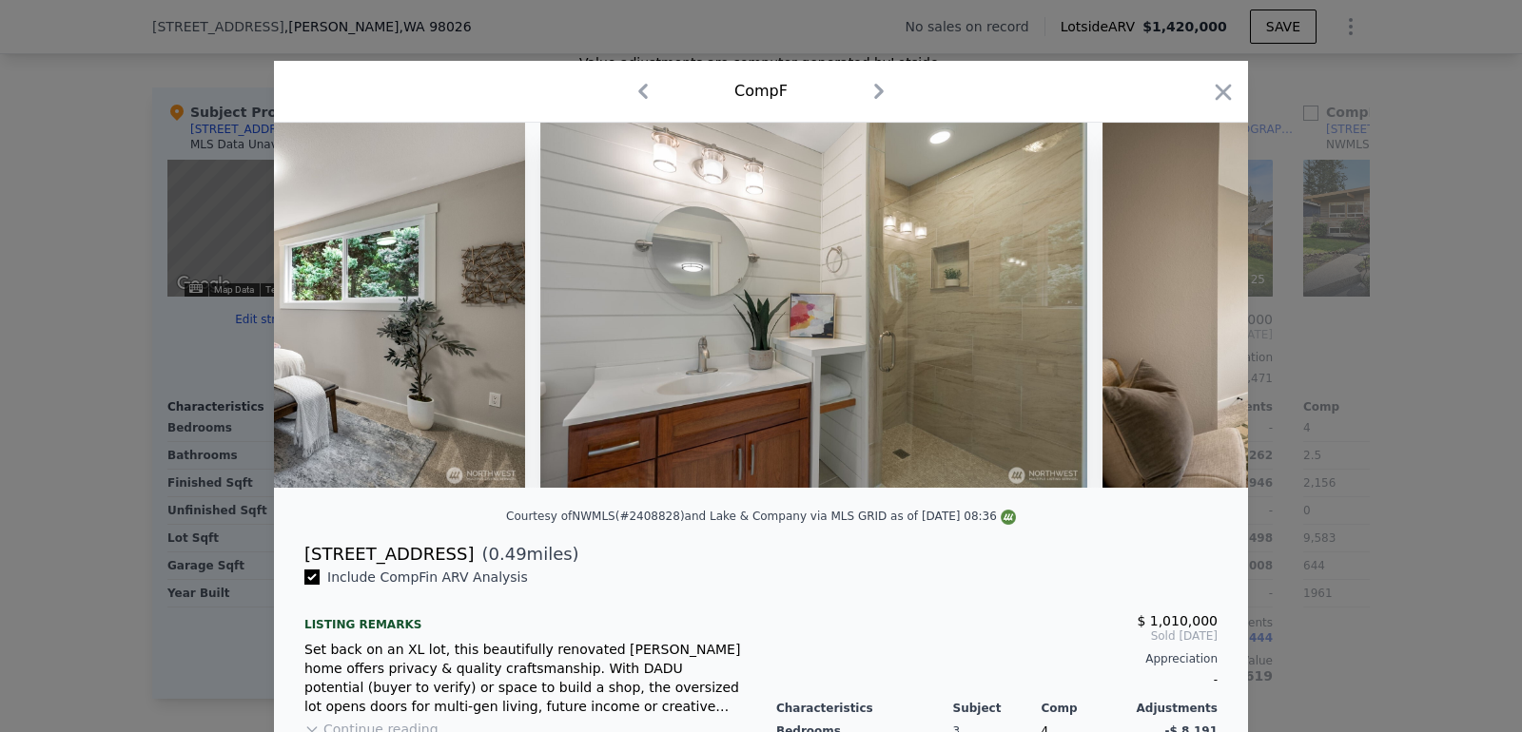
scroll to position [0, 6341]
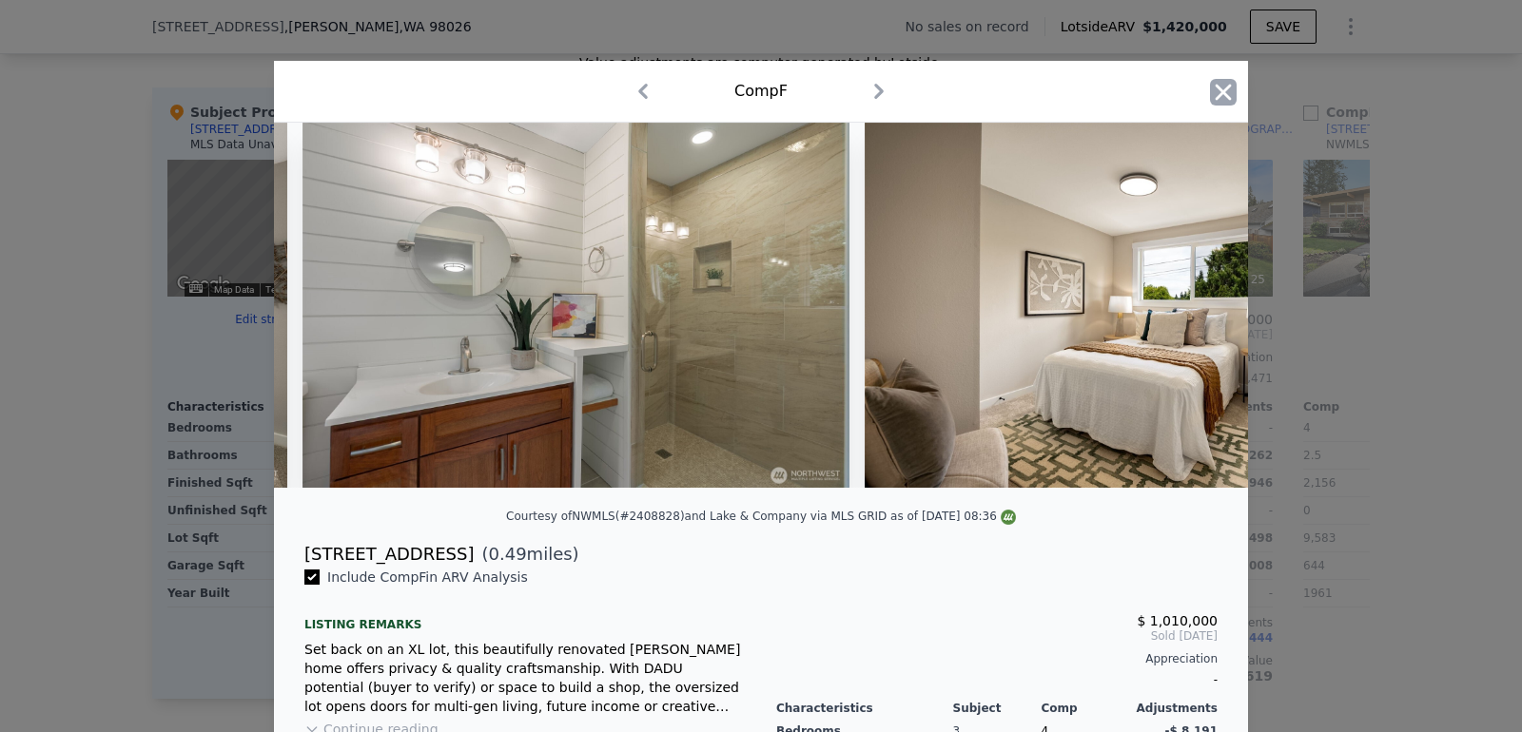
click at [1230, 91] on icon "button" at bounding box center [1223, 92] width 27 height 27
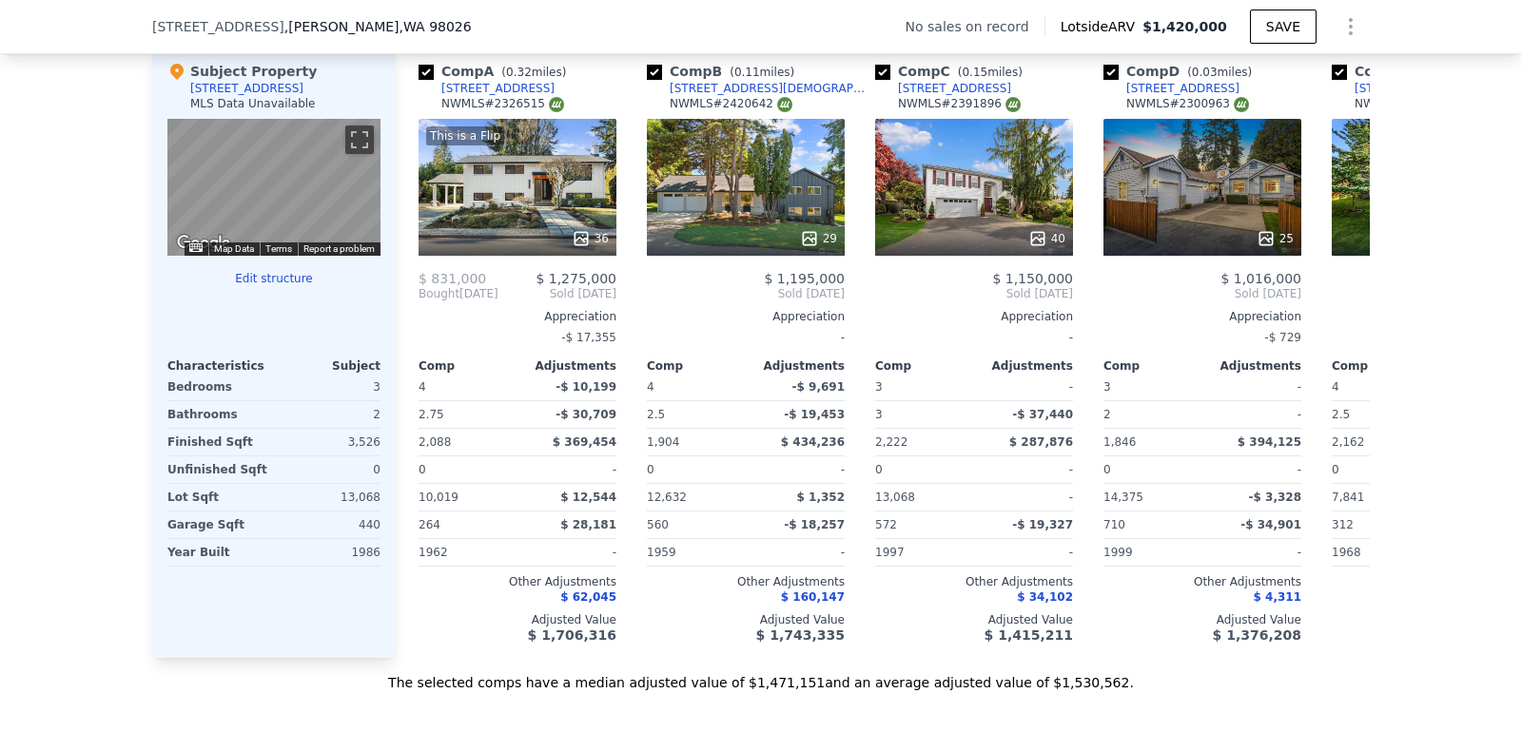
scroll to position [1843, 0]
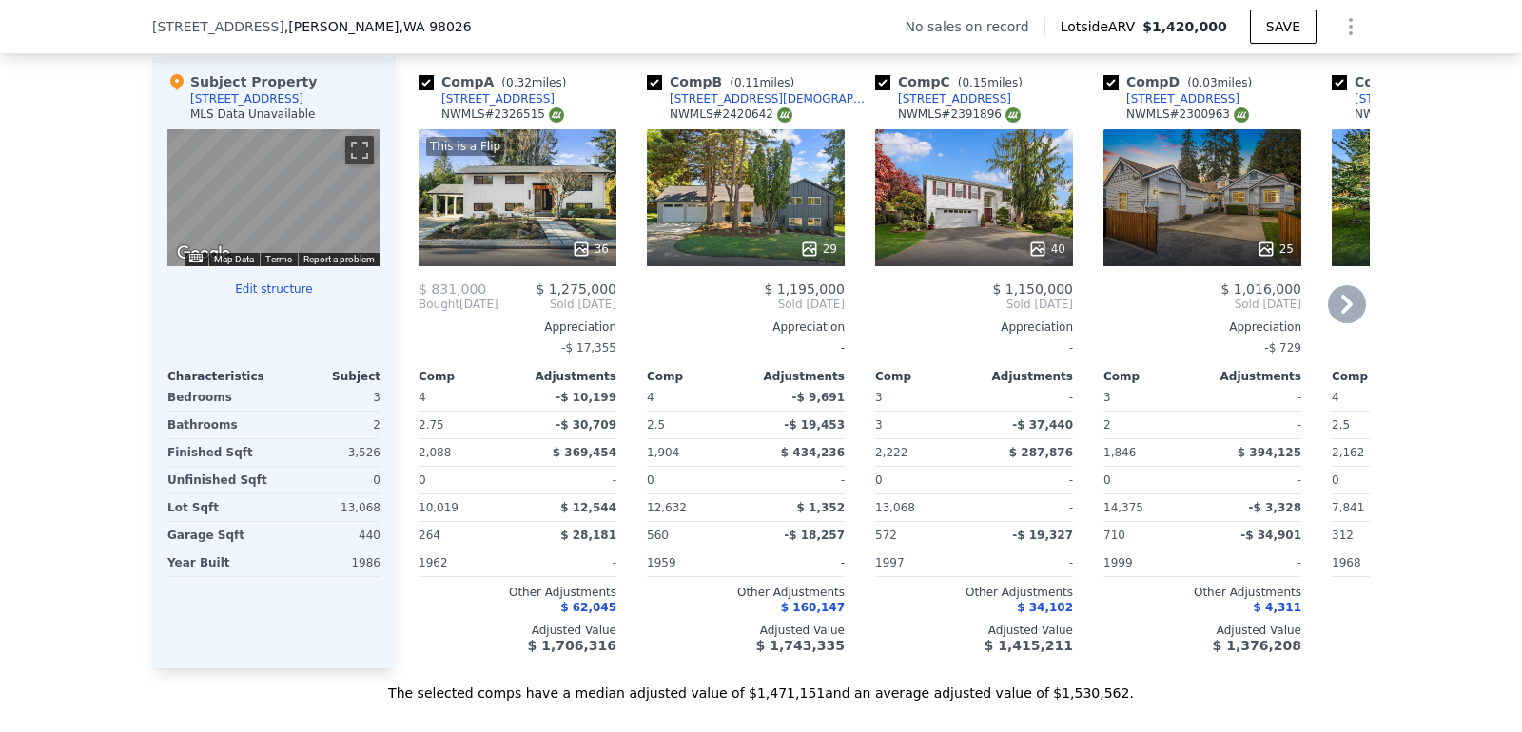
click at [583, 245] on icon at bounding box center [581, 249] width 19 height 19
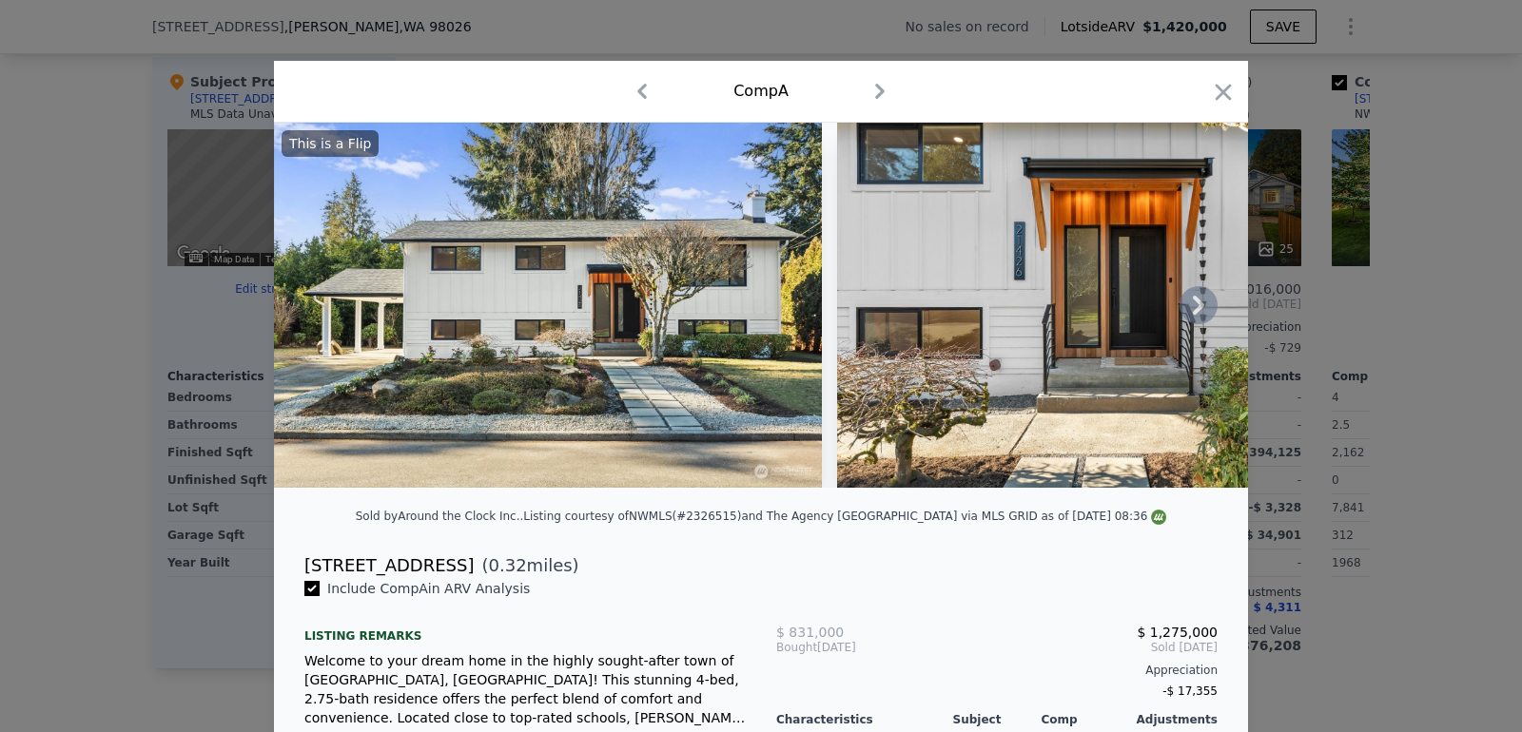
click at [848, 281] on img at bounding box center [1111, 305] width 548 height 365
click at [566, 264] on img at bounding box center [548, 305] width 548 height 365
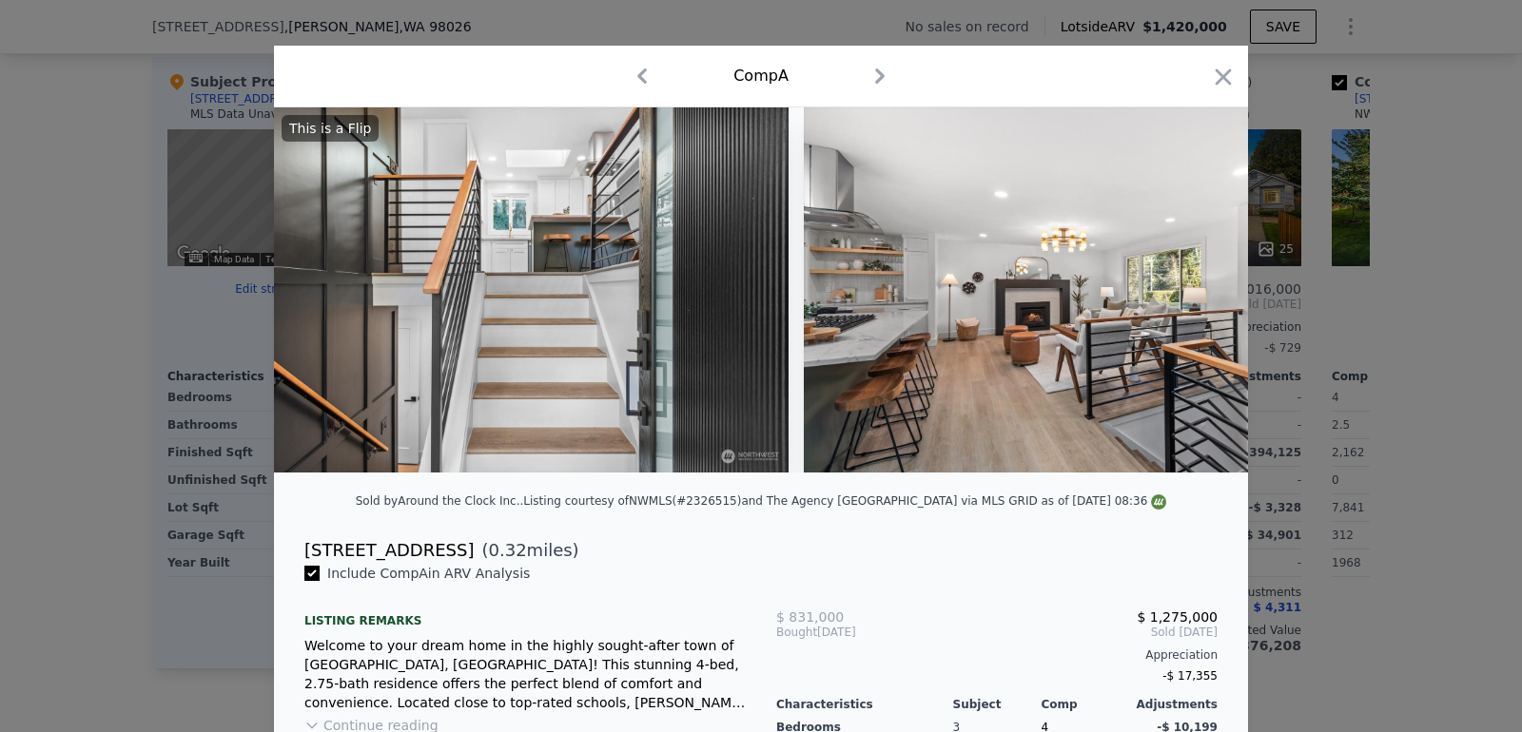
scroll to position [0, 839]
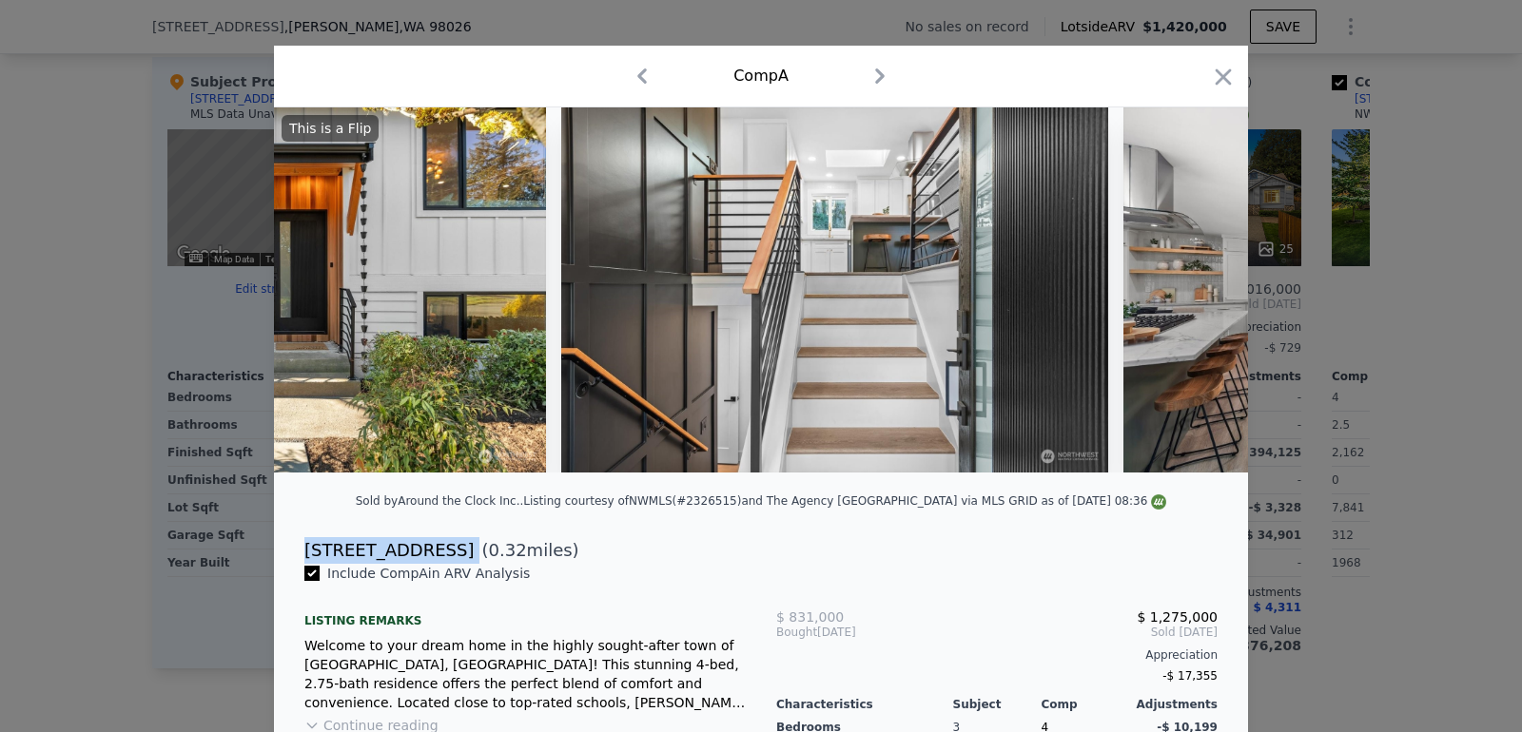
drag, startPoint x: 305, startPoint y: 545, endPoint x: 453, endPoint y: 544, distance: 147.4
click at [453, 544] on div "21426 89th Ave W ( 0.32 miles)" at bounding box center [760, 550] width 943 height 27
copy div "21426 89th Ave W"
click at [1229, 82] on icon "button" at bounding box center [1223, 76] width 16 height 16
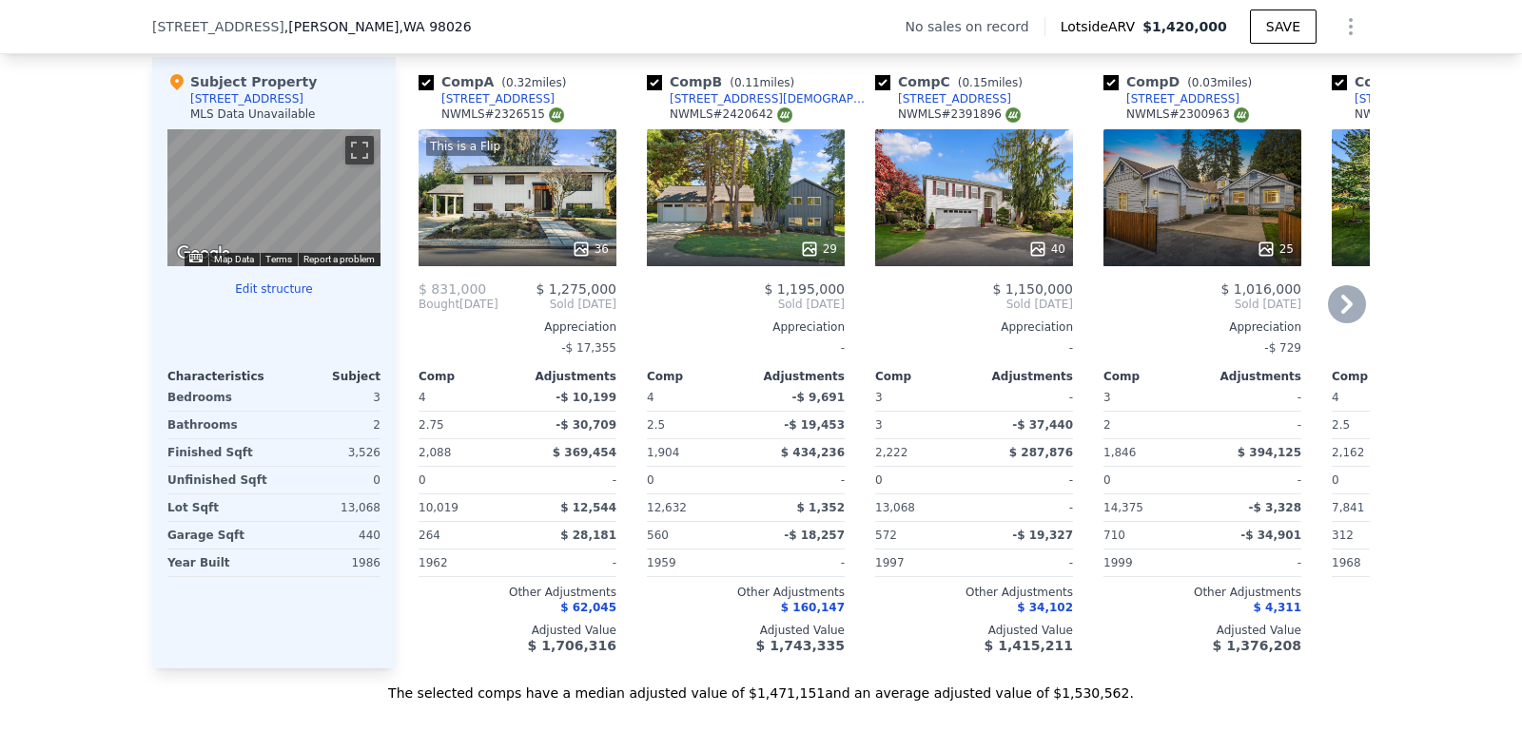
click at [759, 226] on div "29" at bounding box center [746, 197] width 198 height 137
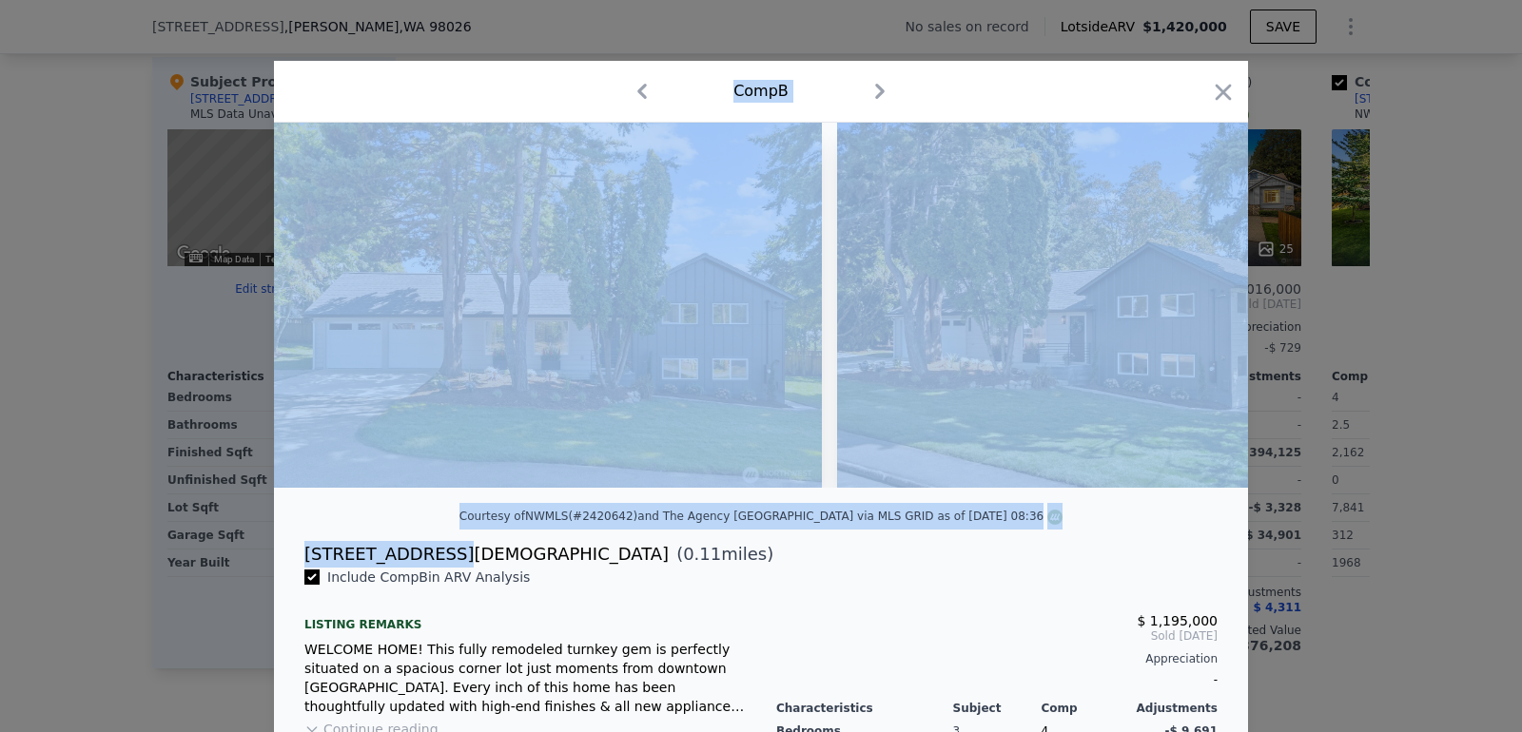
drag, startPoint x: 445, startPoint y: 546, endPoint x: 260, endPoint y: 553, distance: 185.6
click at [260, 553] on div "​ Comp B Courtesy of NWMLS (#2420642) and The Agency Seattle via MLS GRID as of…" at bounding box center [761, 535] width 1522 height 1070
copy div "​ Comp B Courtesy of NWMLS (#2420642) and The Agency Seattle via MLS GRID as of…"
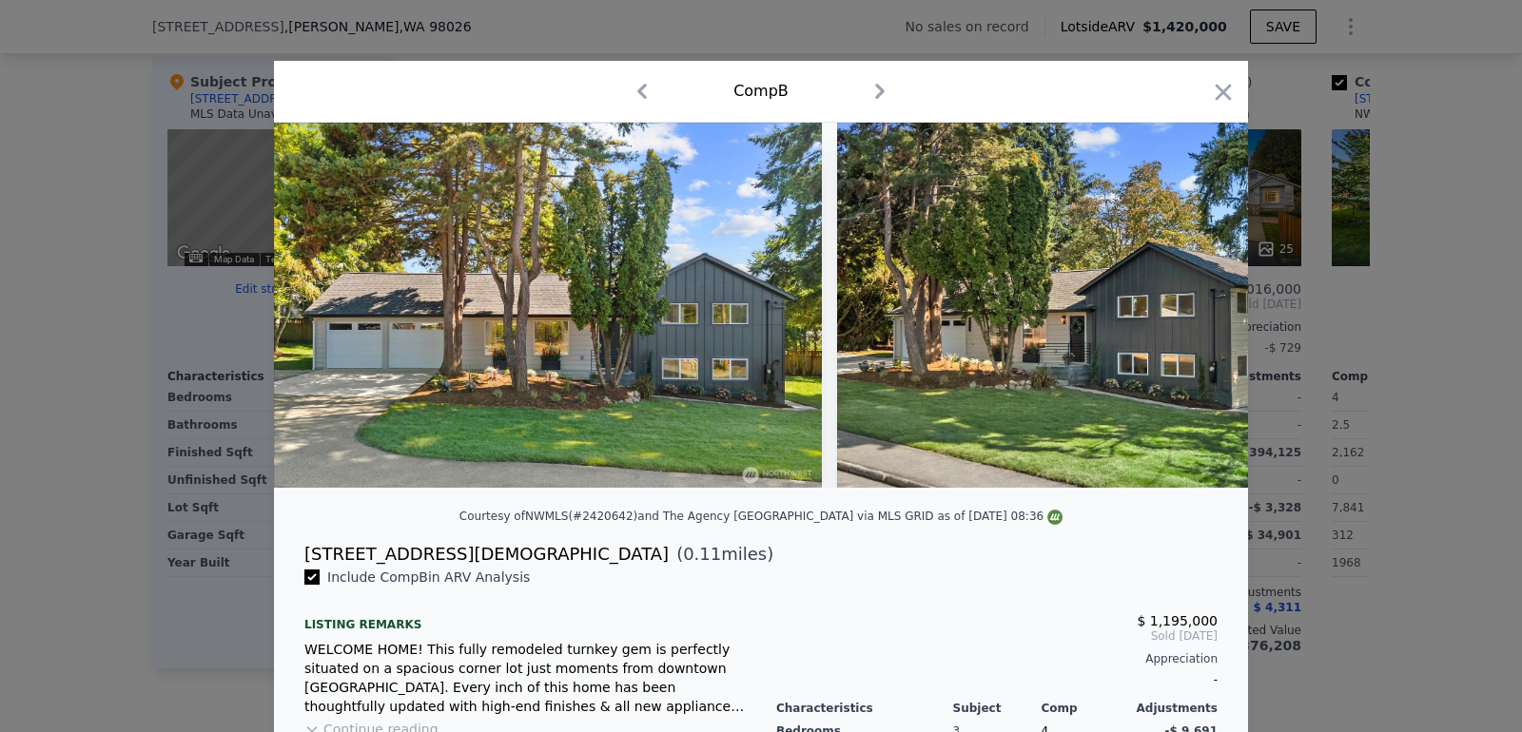
click at [382, 533] on div "Courtesy of NWMLS (#2420642) and The Agency Seattle via MLS GRID as of 09/27/20…" at bounding box center [761, 522] width 974 height 38
drag, startPoint x: 446, startPoint y: 550, endPoint x: 302, endPoint y: 560, distance: 144.0
click at [302, 560] on div "8602 216th St SW ( 0.11 miles)" at bounding box center [760, 554] width 943 height 27
copy div "8602 216th St SW"
